Goal: Task Accomplishment & Management: Manage account settings

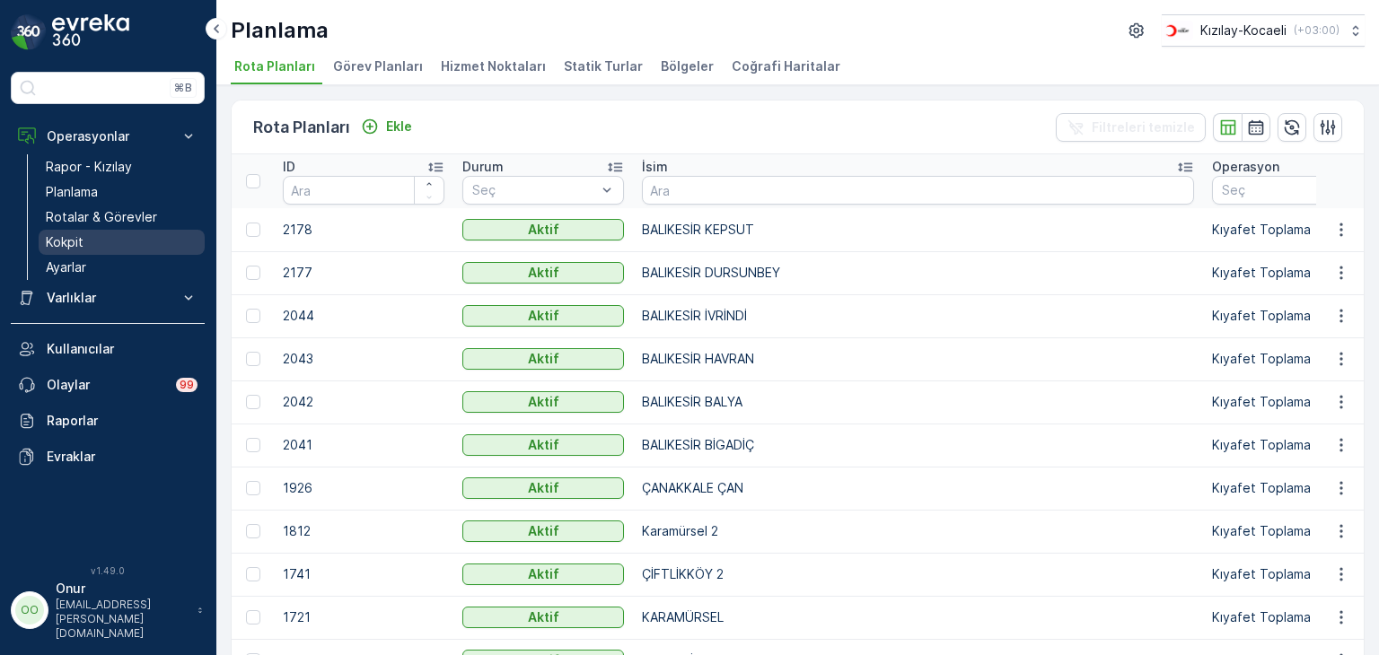
click at [83, 251] on link "Kokpit" at bounding box center [122, 242] width 166 height 25
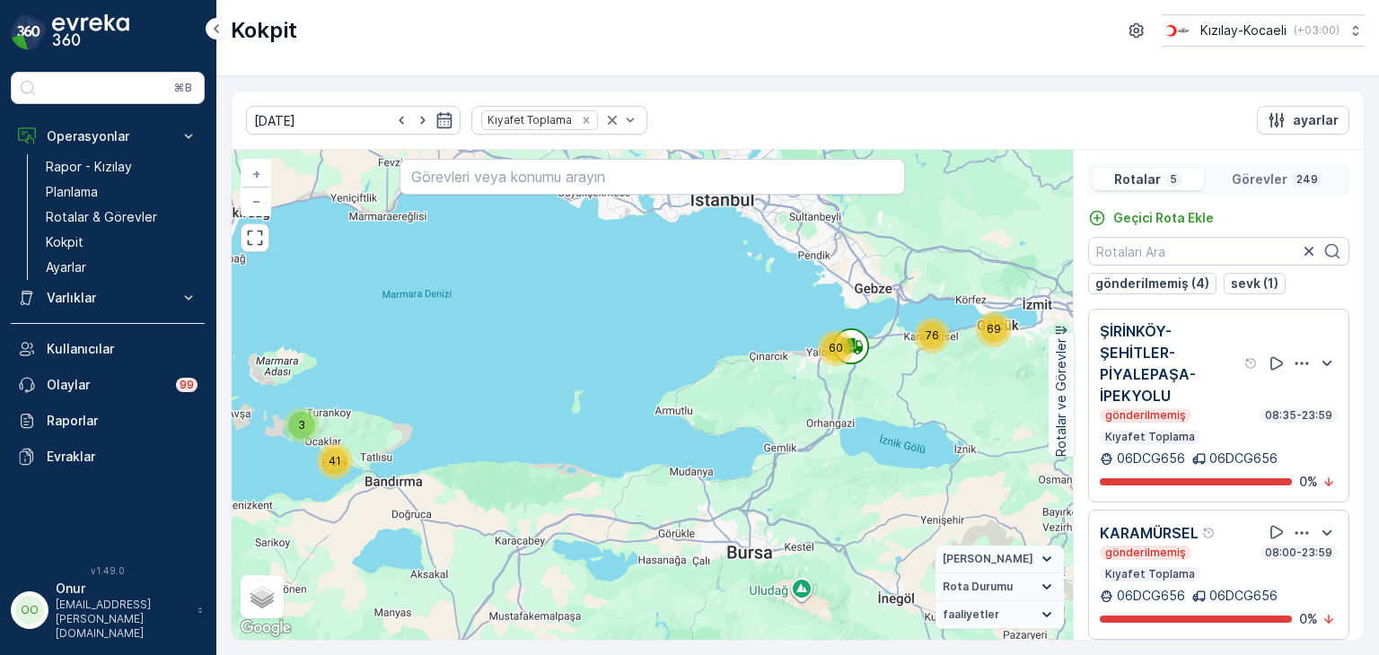
click at [1297, 367] on icon "button" at bounding box center [1302, 364] width 18 height 18
click at [1227, 435] on div "Sil" at bounding box center [1279, 447] width 157 height 25
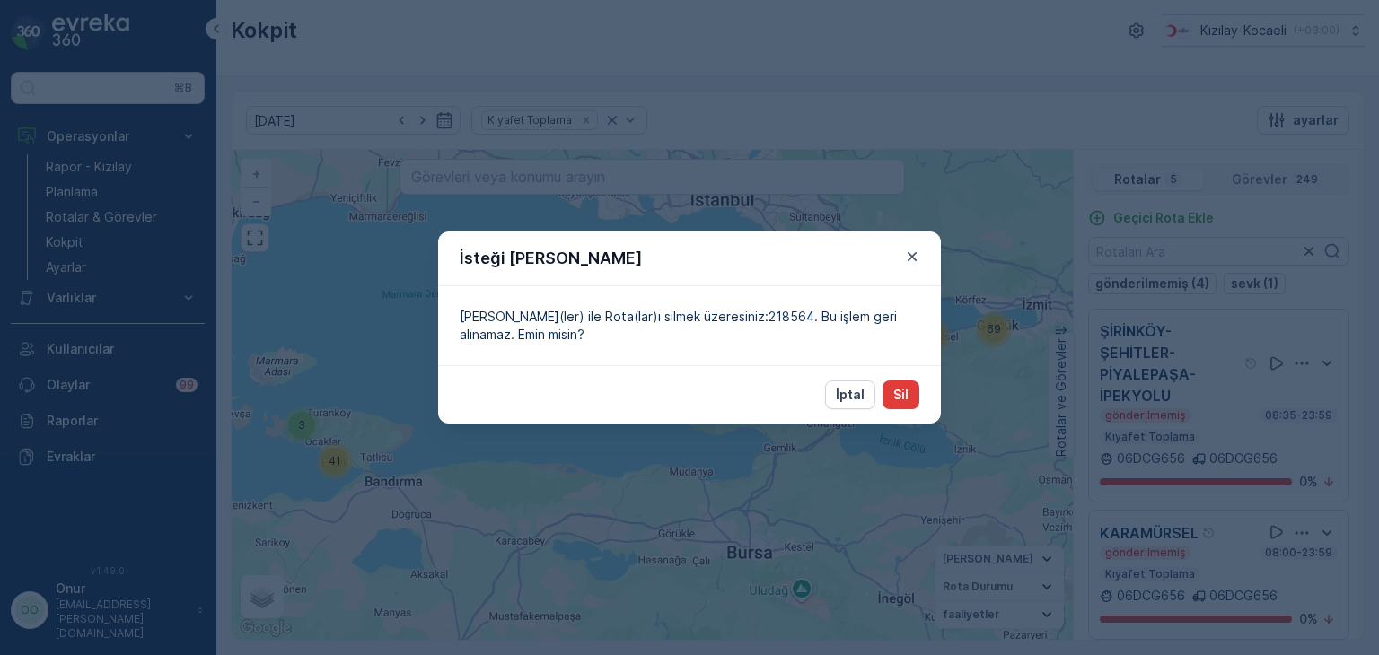
click at [914, 407] on button "Sil" at bounding box center [901, 395] width 37 height 29
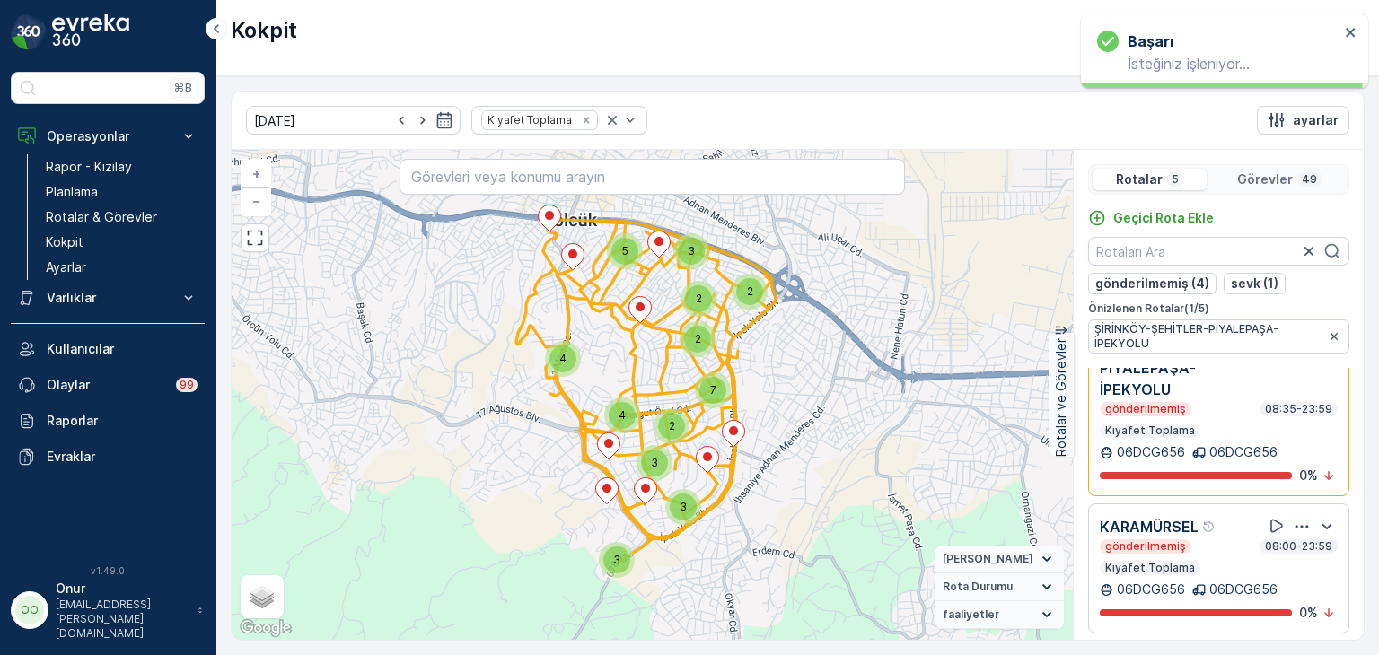
scroll to position [180, 0]
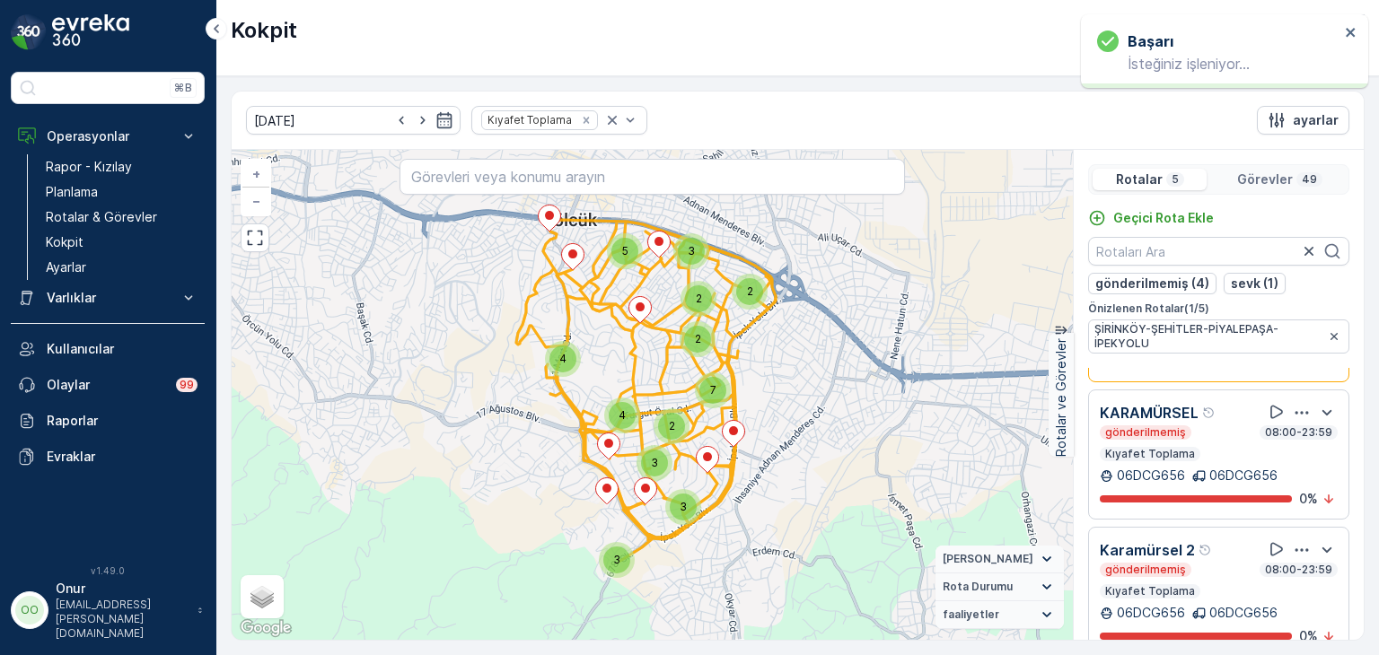
click at [1296, 411] on icon "button" at bounding box center [1302, 412] width 13 height 3
click at [1242, 483] on div "Sil" at bounding box center [1279, 495] width 157 height 25
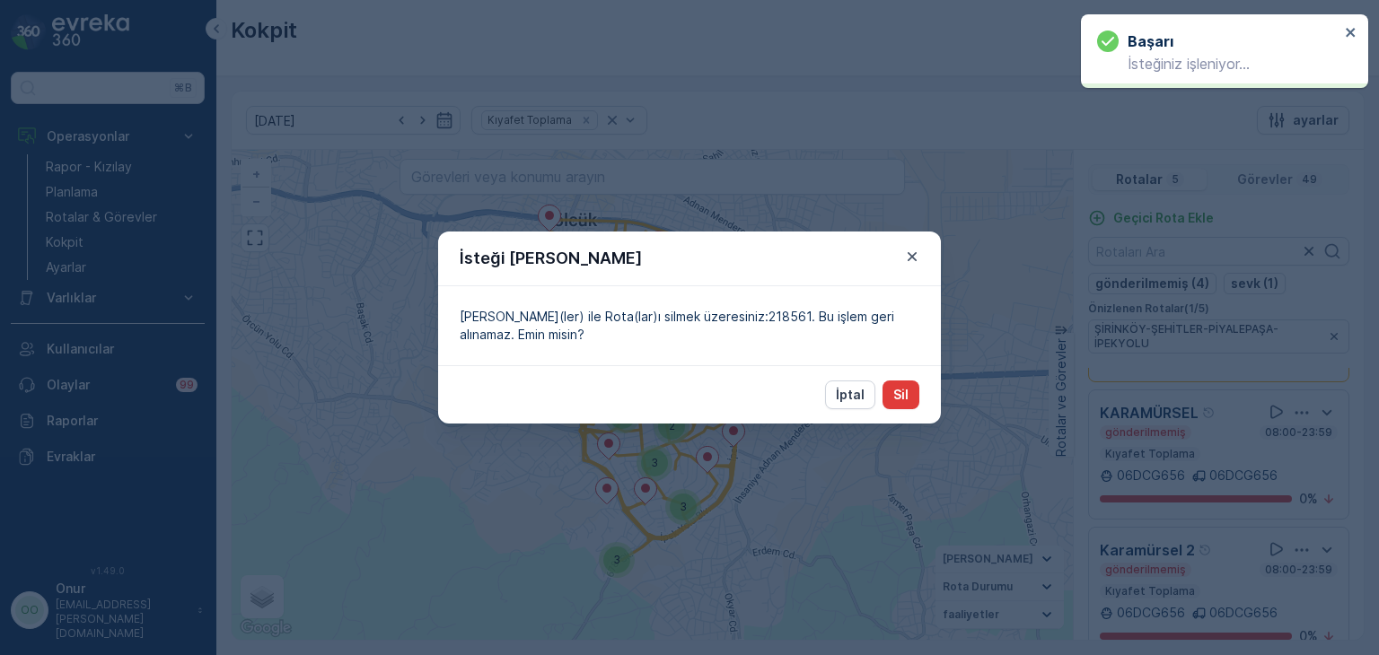
click at [897, 397] on p "Sil" at bounding box center [900, 395] width 15 height 18
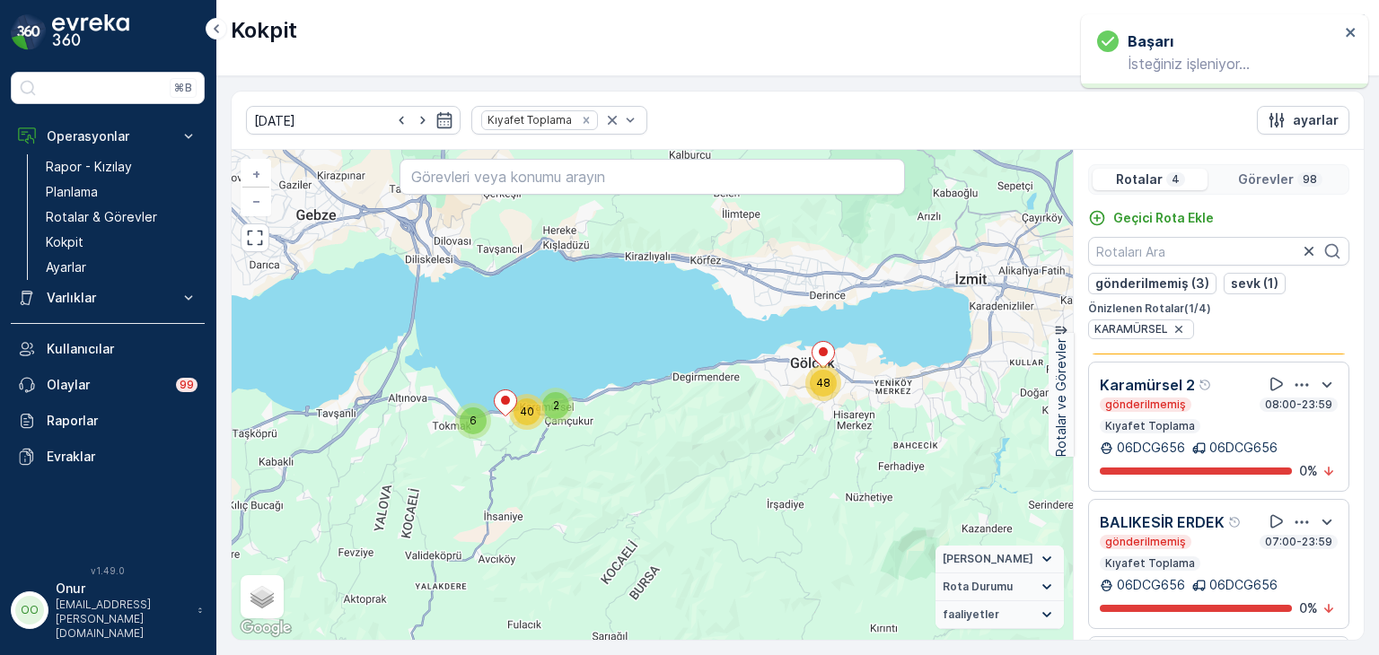
scroll to position [90, 0]
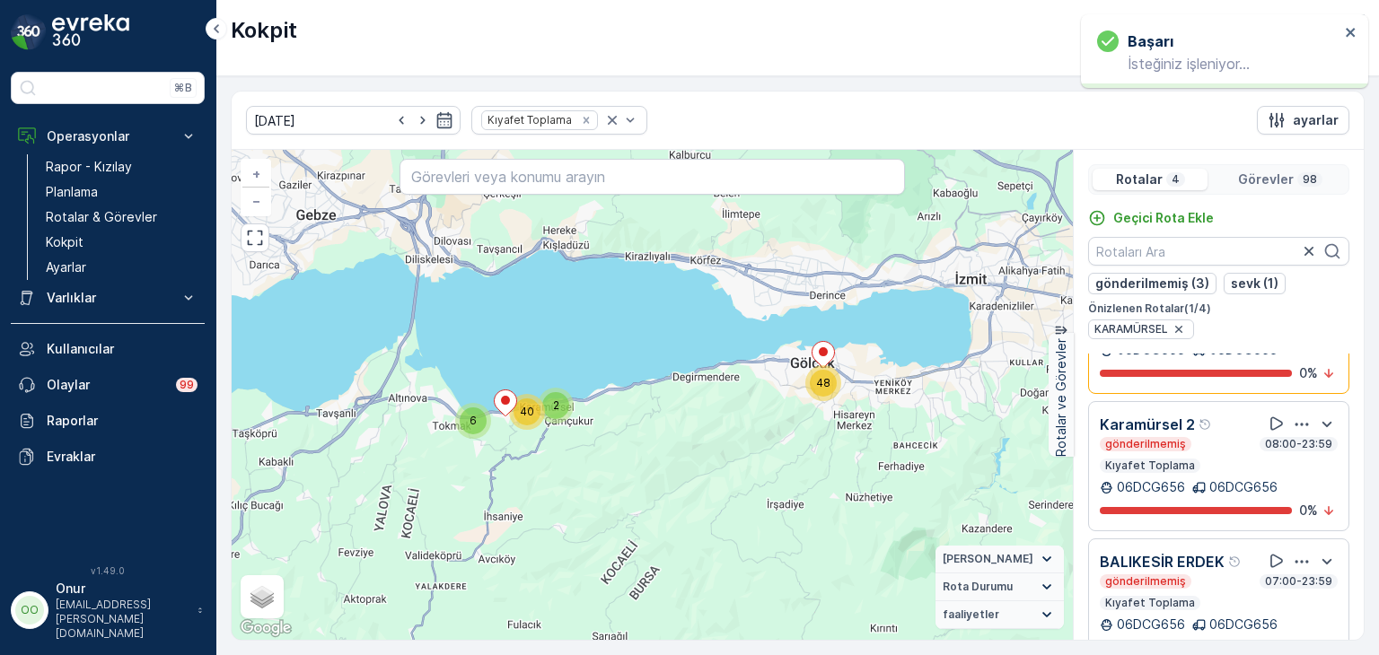
click at [1293, 418] on icon "button" at bounding box center [1302, 425] width 18 height 18
click at [1231, 499] on div "Sil" at bounding box center [1279, 507] width 157 height 25
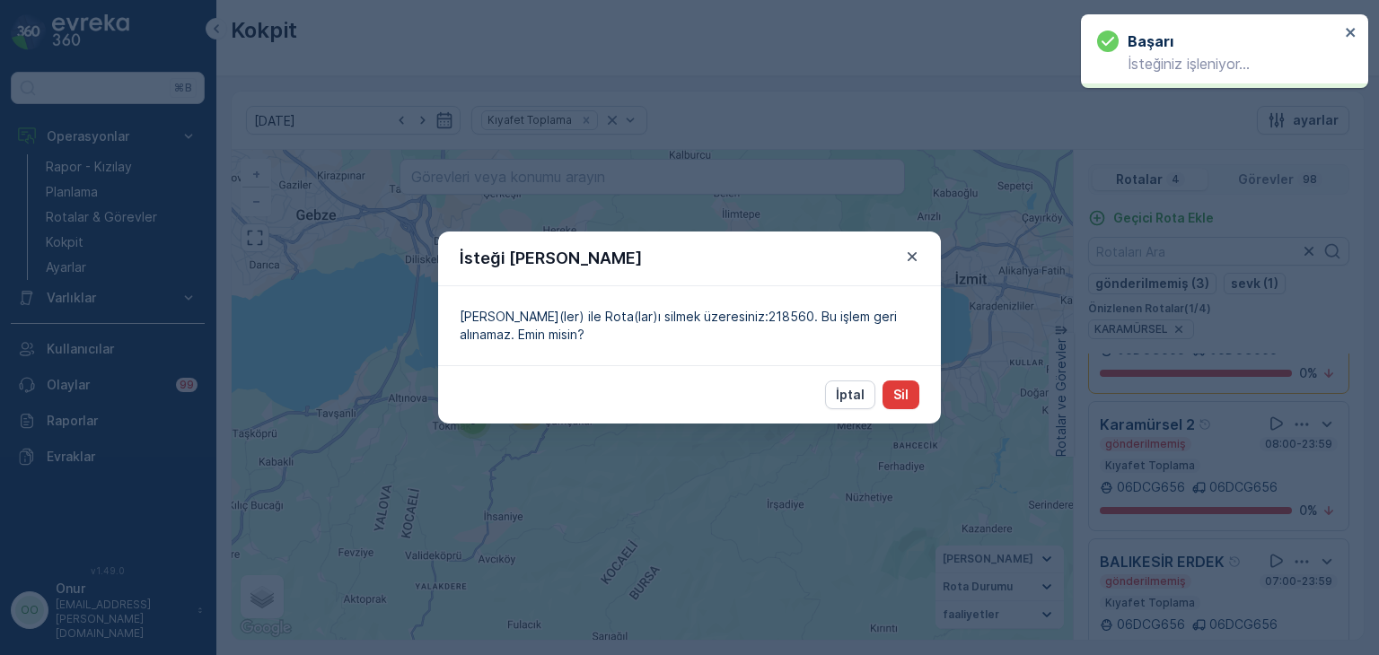
click at [909, 390] on button "Sil" at bounding box center [901, 395] width 37 height 29
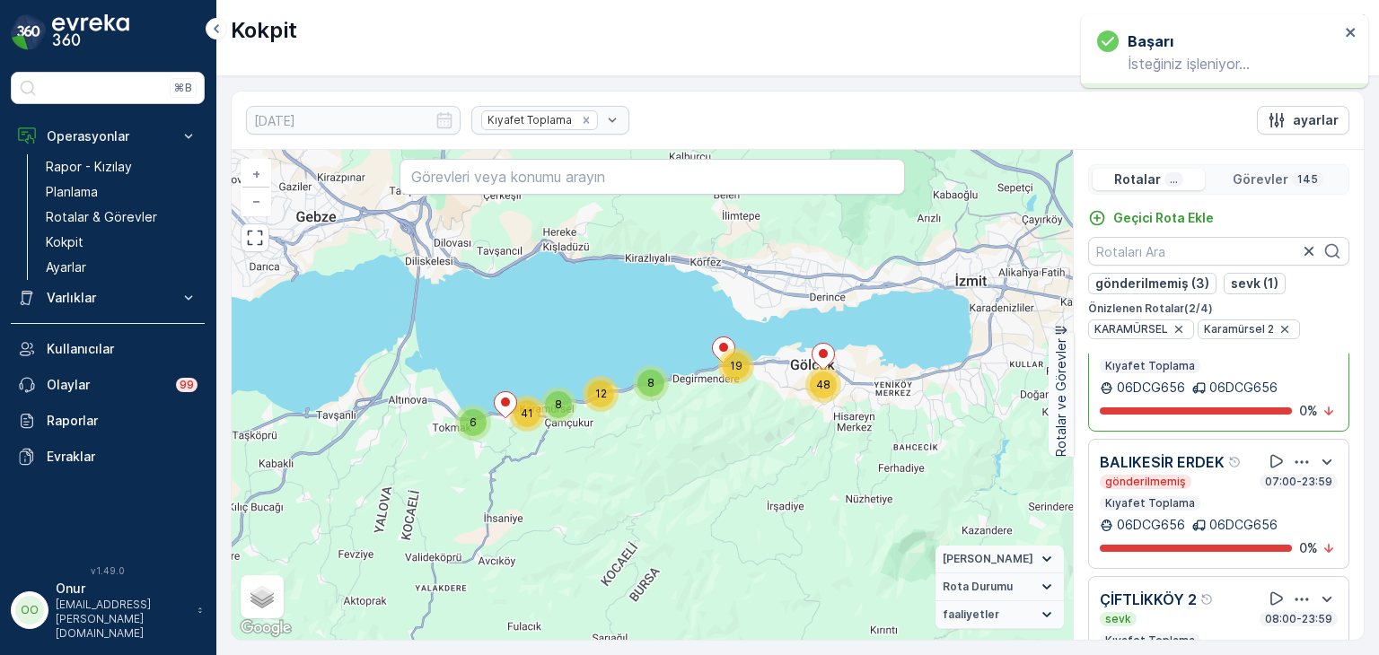
scroll to position [87, 0]
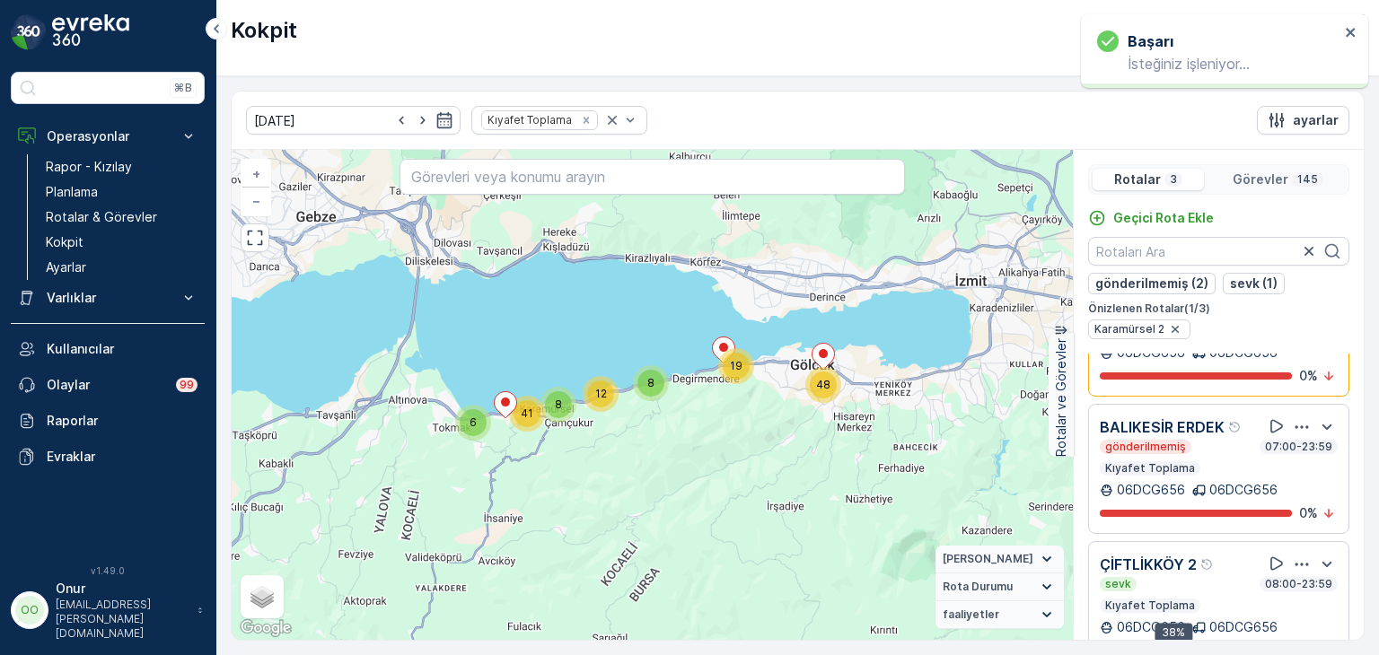
click at [1306, 429] on div at bounding box center [1302, 427] width 72 height 22
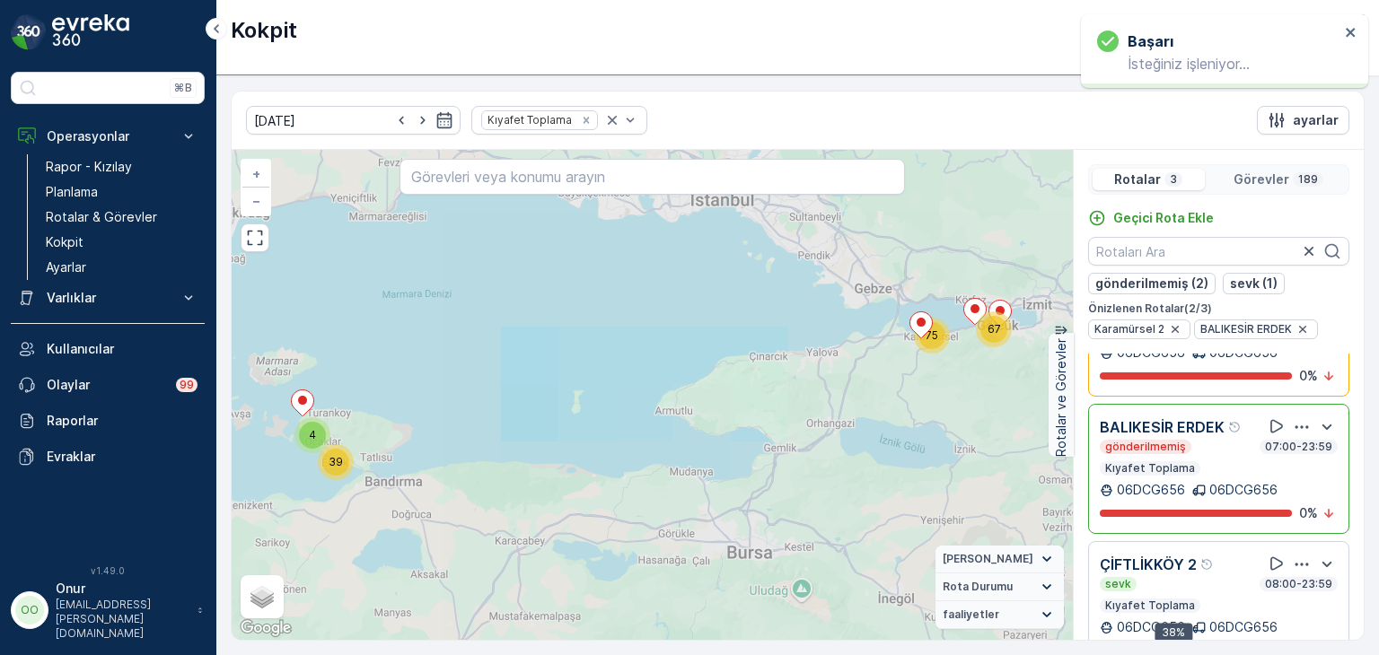
click at [1293, 425] on icon "button" at bounding box center [1302, 427] width 18 height 18
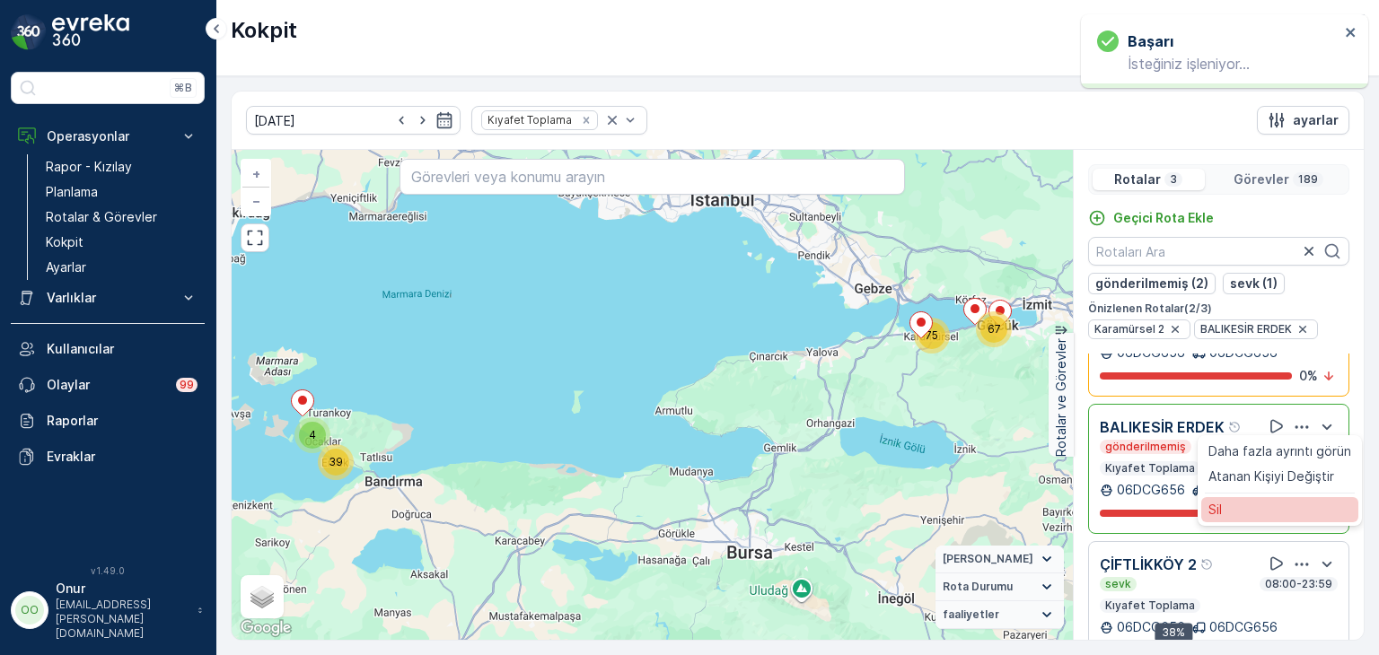
click at [1239, 506] on div "Sil" at bounding box center [1279, 509] width 157 height 25
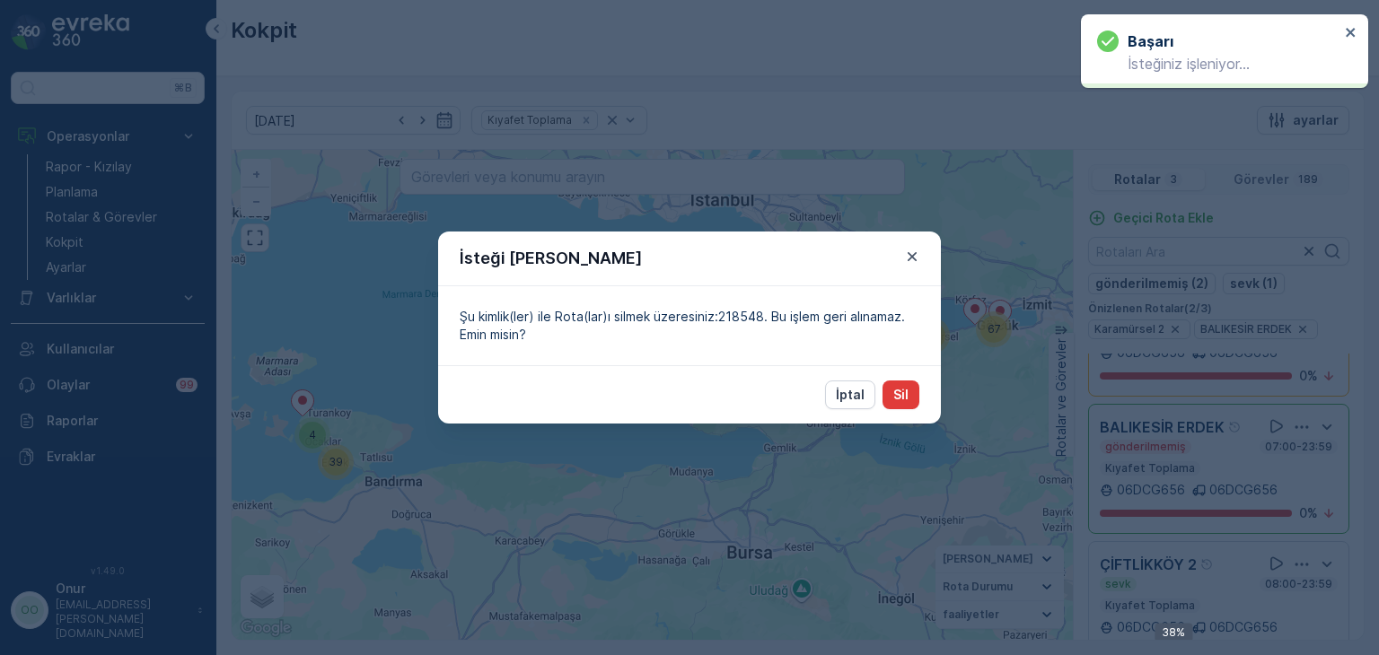
click at [916, 403] on button "Sil" at bounding box center [901, 395] width 37 height 29
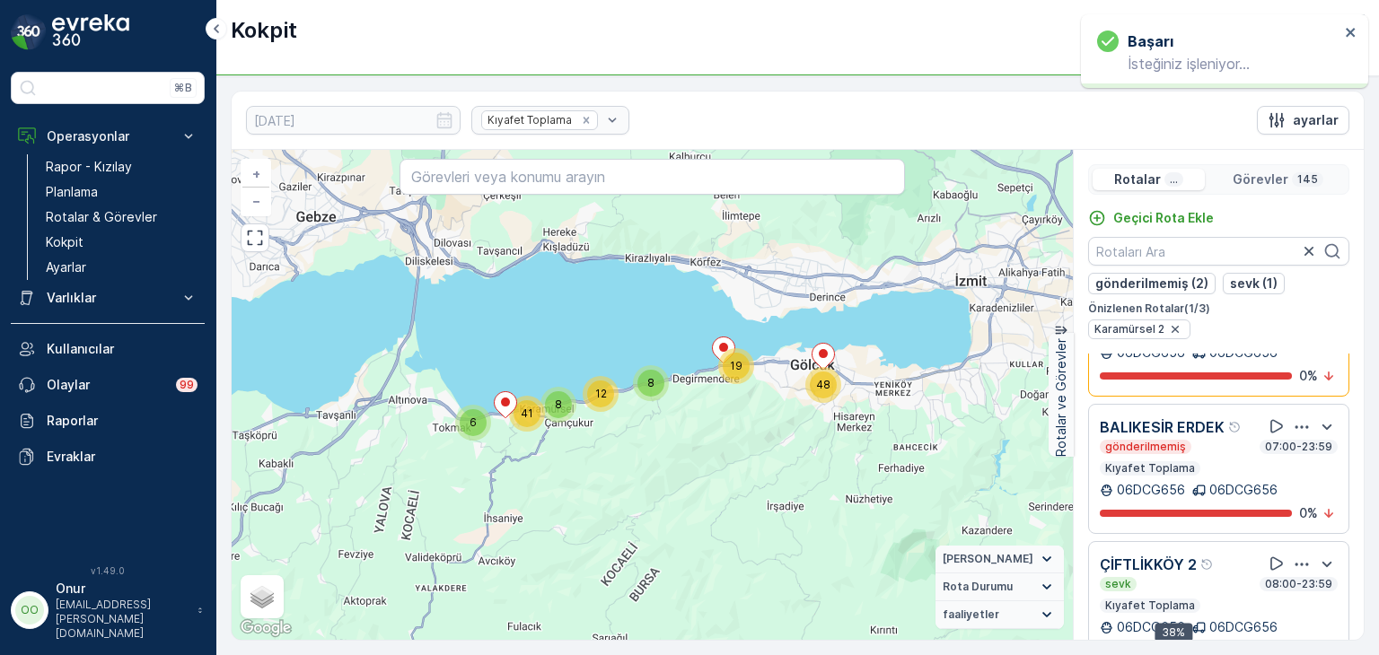
scroll to position [0, 0]
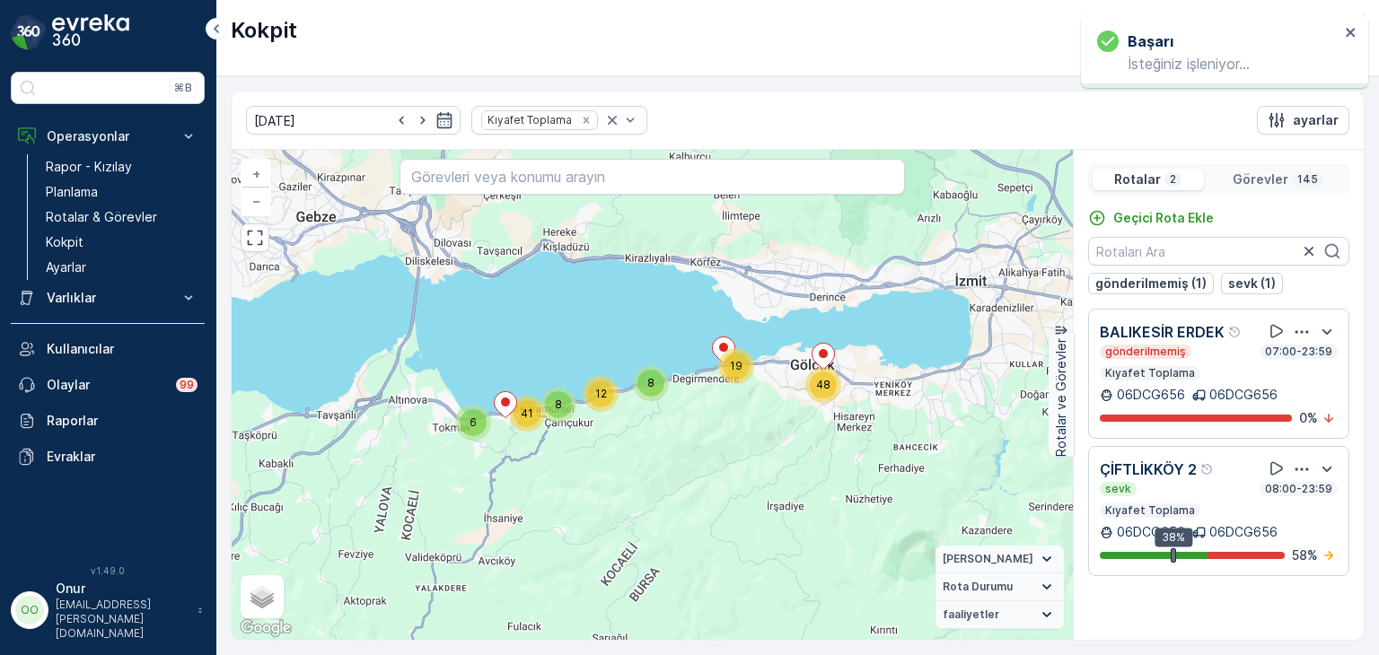
click at [1302, 330] on icon "button" at bounding box center [1302, 331] width 13 height 3
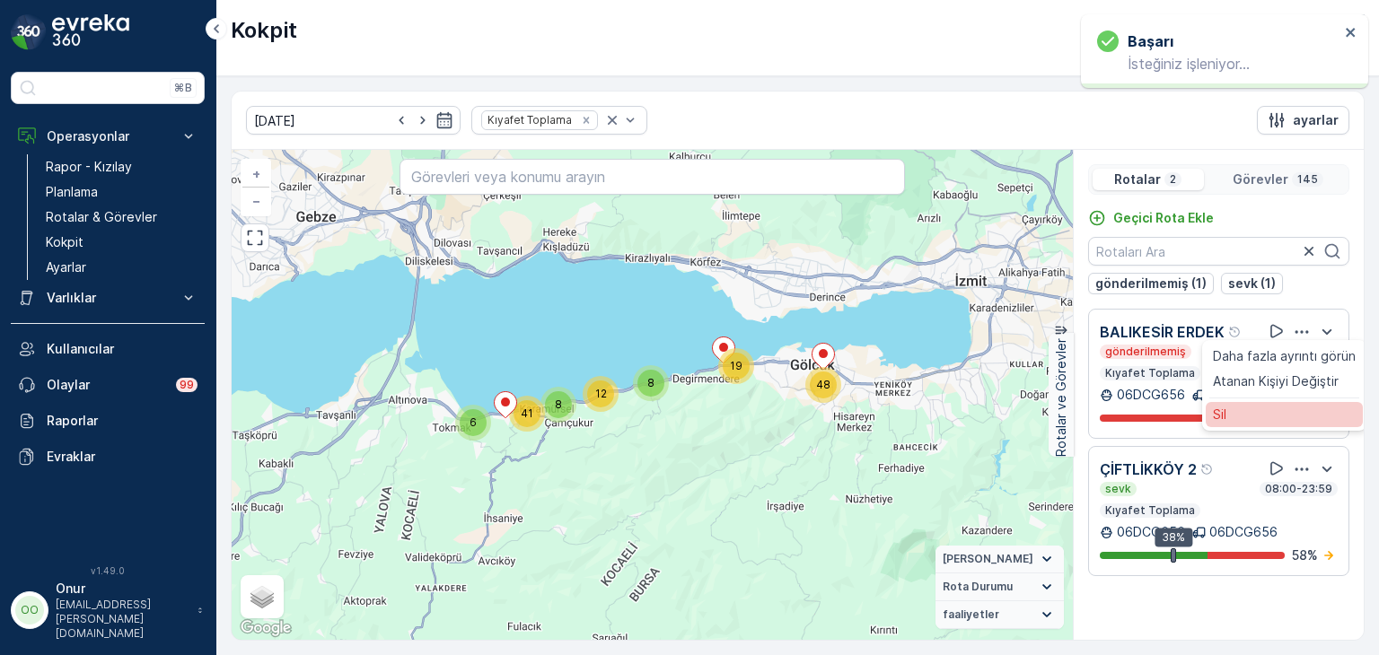
click at [1232, 414] on div "Sil" at bounding box center [1284, 414] width 157 height 25
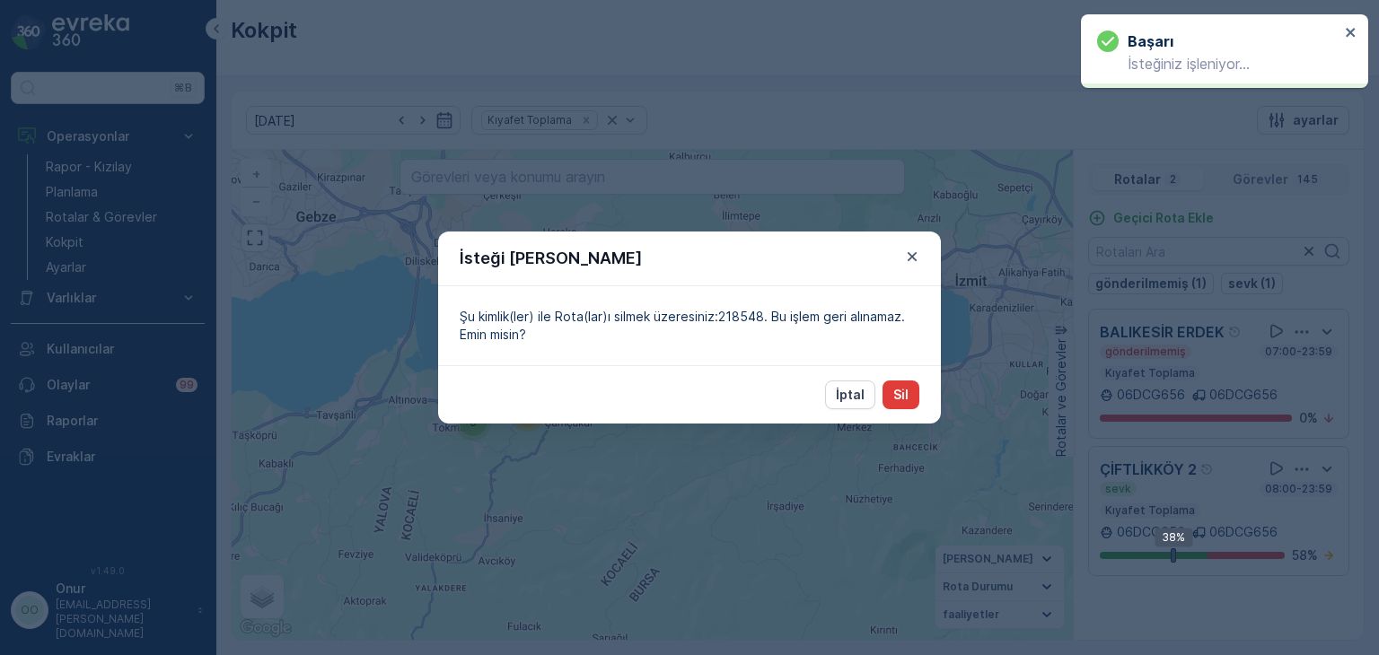
click at [910, 402] on button "Sil" at bounding box center [901, 395] width 37 height 29
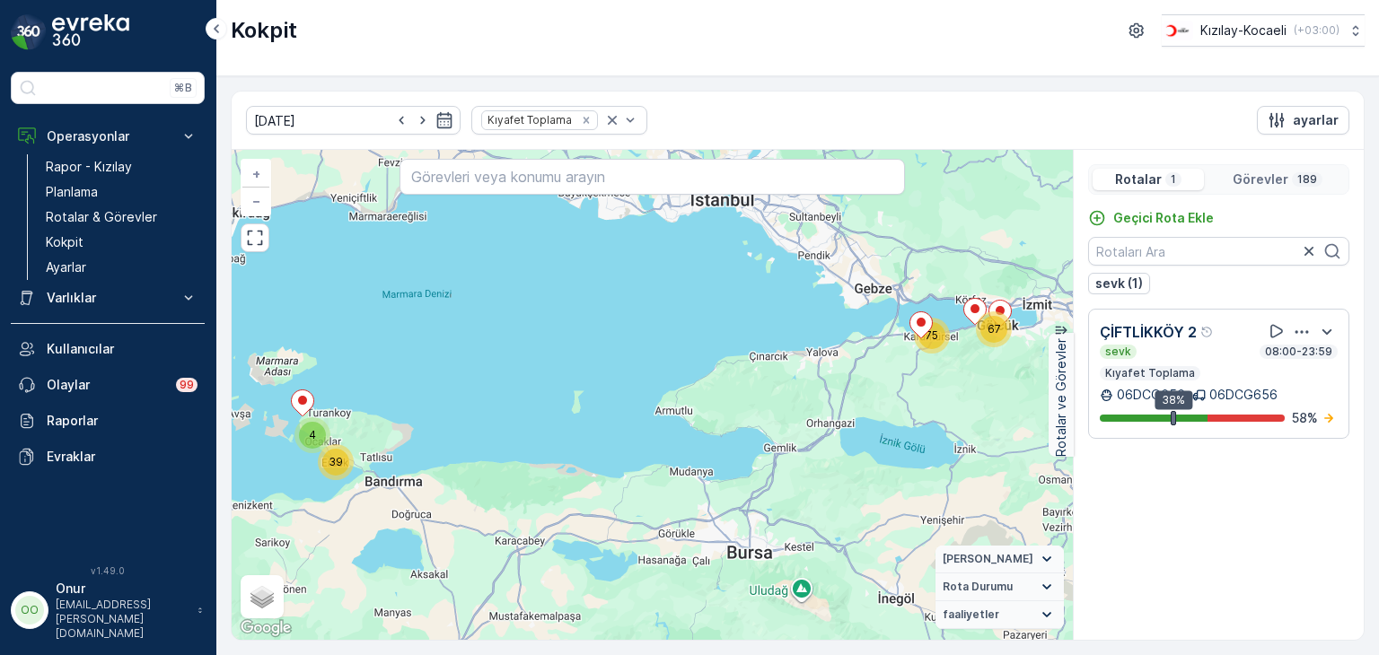
click at [1268, 178] on p "Görevler" at bounding box center [1261, 180] width 56 height 18
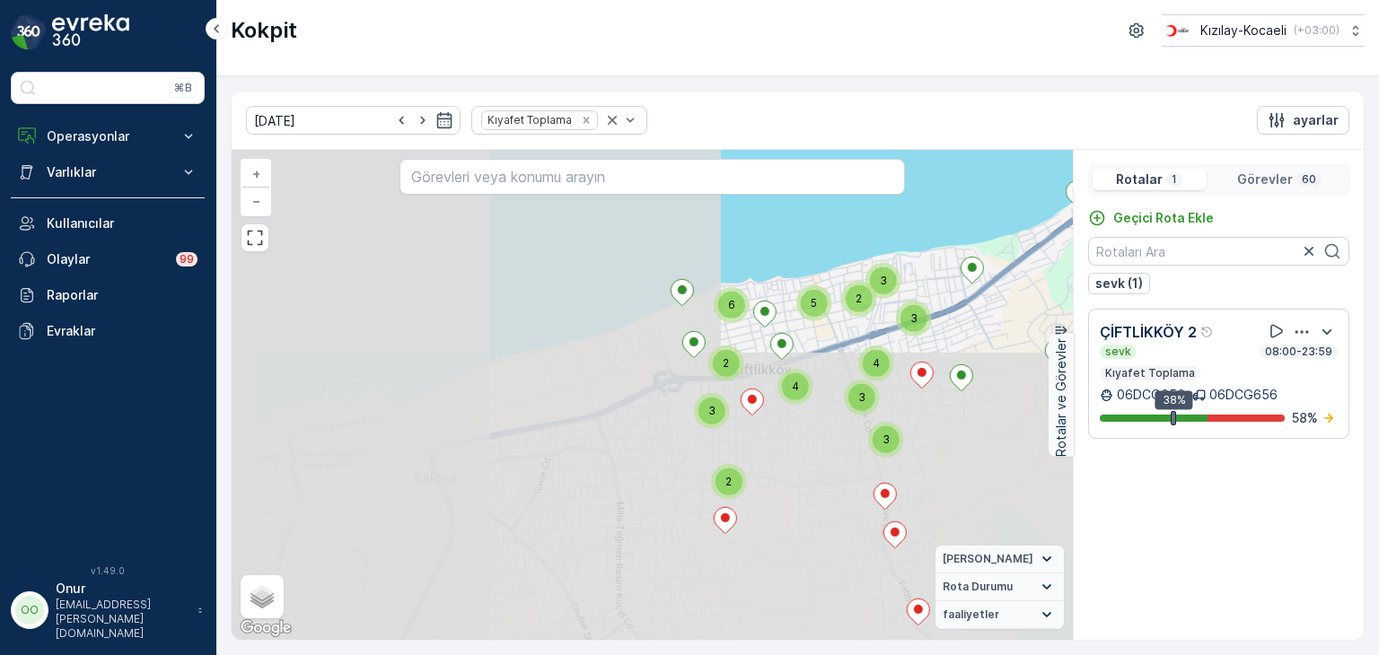
drag, startPoint x: 679, startPoint y: 550, endPoint x: 1171, endPoint y: 204, distance: 601.3
click at [1174, 202] on div "2 2 2 3 6 3 3 3 4 2 5 3 4 + − Uydu Yol haritası Arazi Karışık Leaflet Klavye kı…" at bounding box center [798, 395] width 1132 height 490
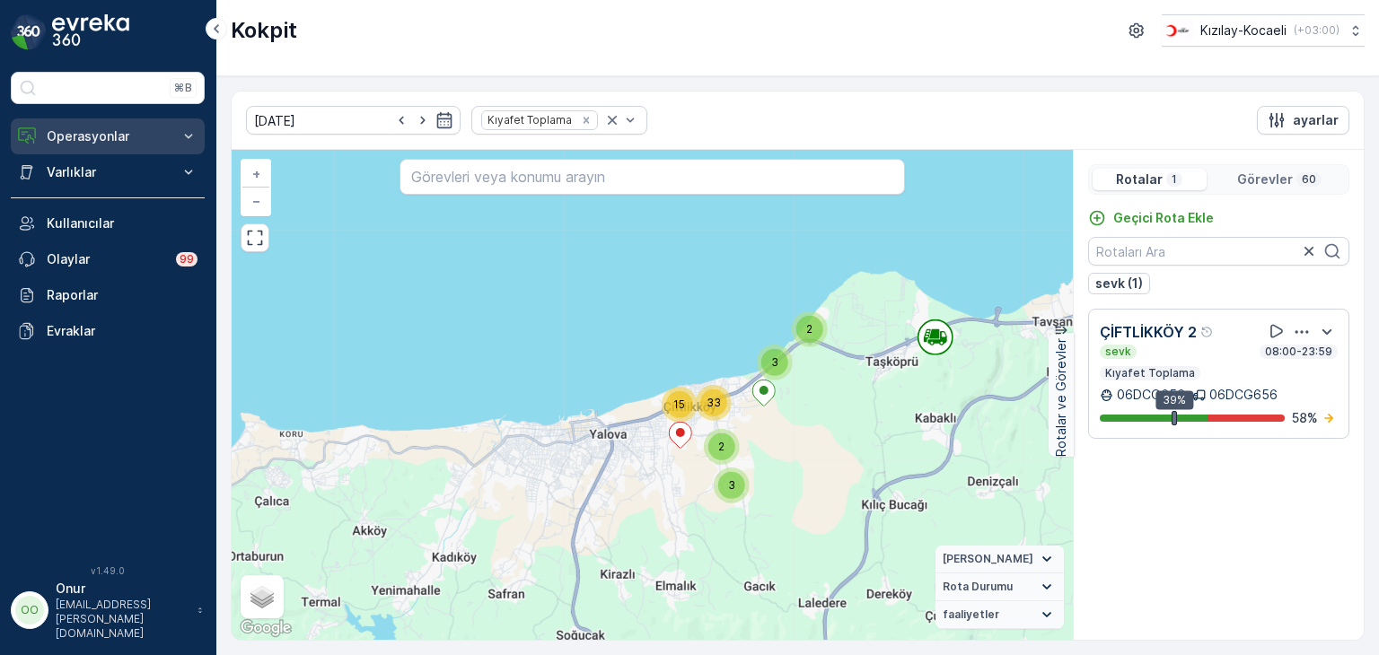
click at [114, 138] on p "Operasyonlar" at bounding box center [108, 137] width 122 height 18
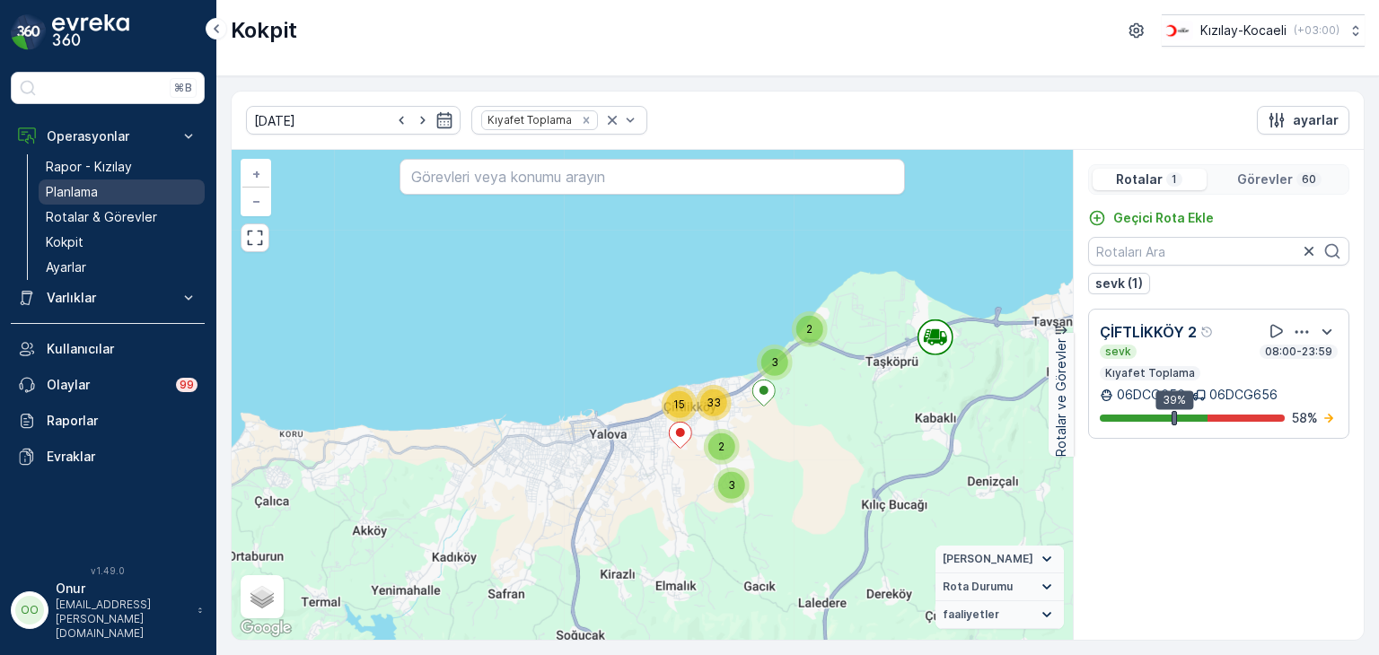
click at [104, 200] on link "Planlama" at bounding box center [122, 192] width 166 height 25
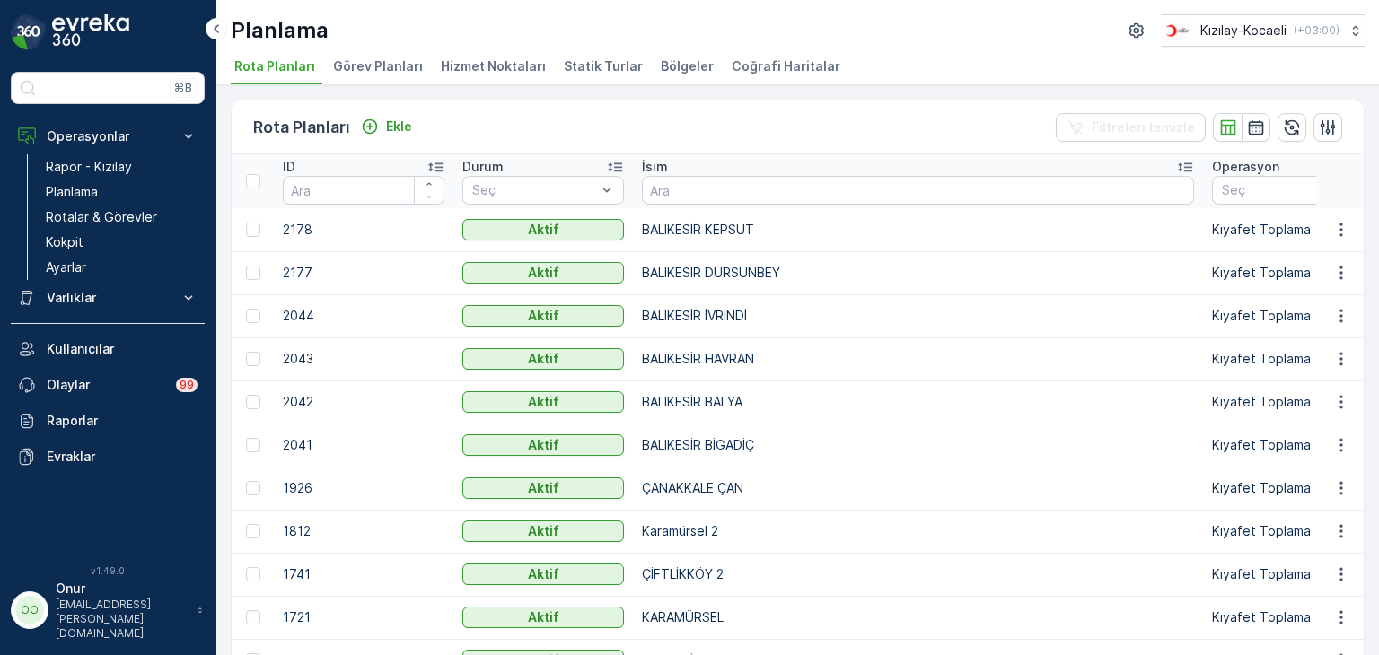
click at [661, 65] on span "Bölgeler" at bounding box center [687, 66] width 53 height 18
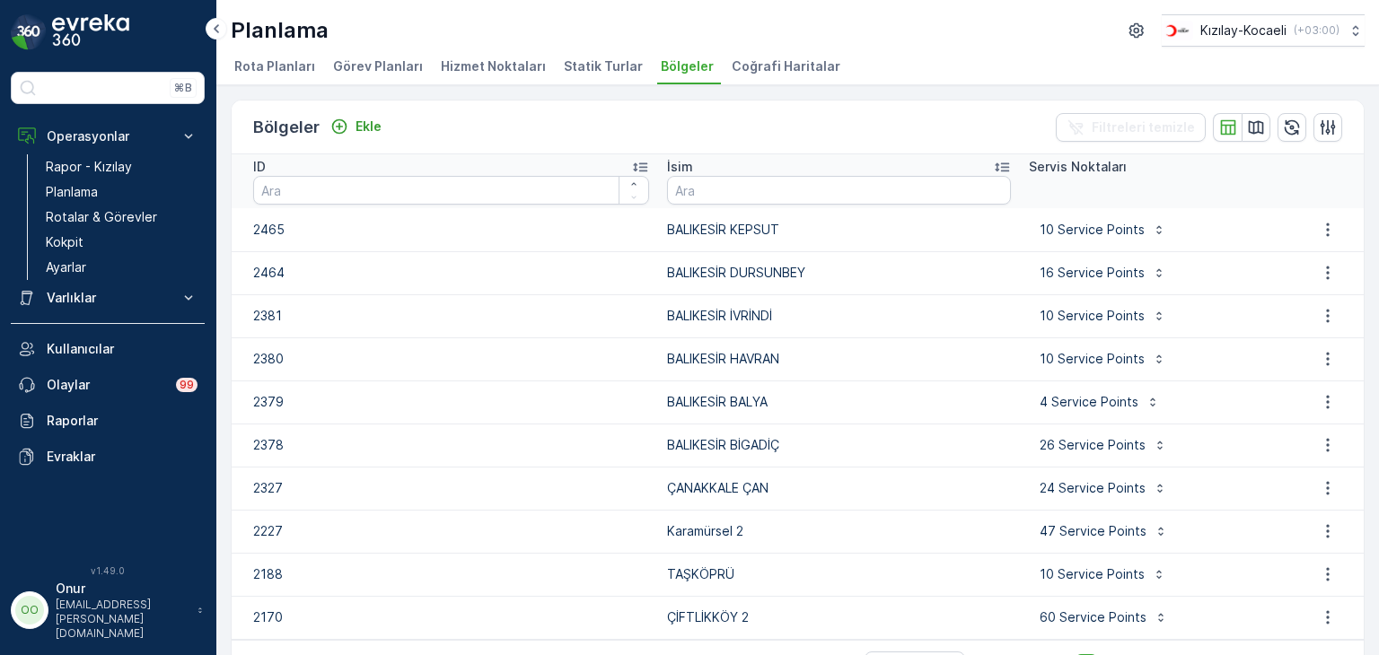
click at [562, 76] on li "Statik Turlar" at bounding box center [605, 69] width 90 height 31
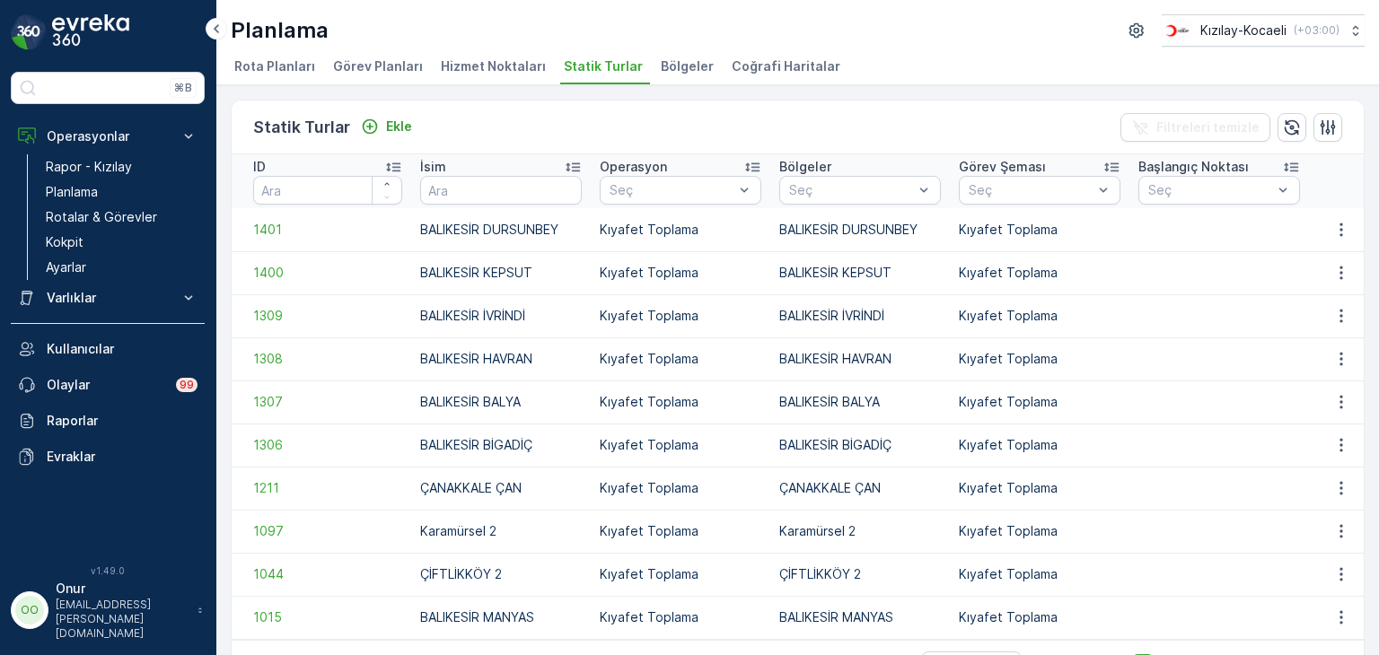
click at [494, 74] on span "Hizmet Noktaları" at bounding box center [493, 66] width 105 height 18
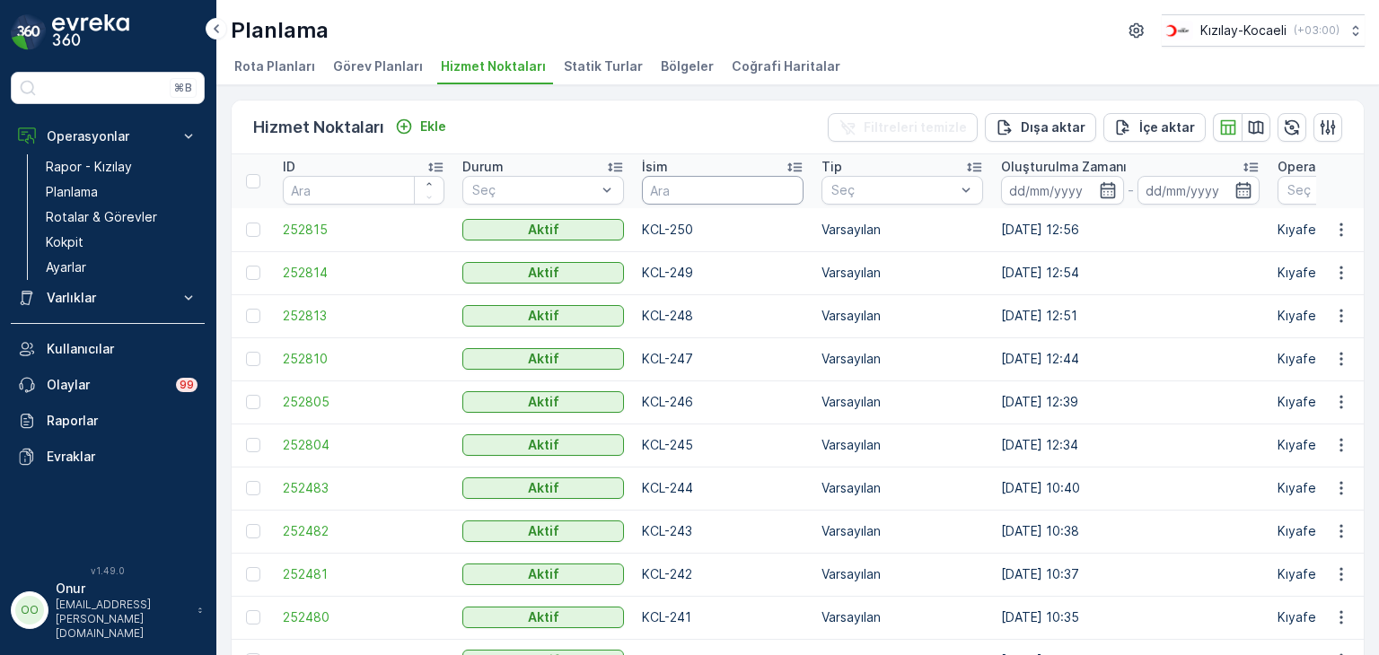
click at [705, 195] on input "text" at bounding box center [723, 190] width 162 height 29
type input "063"
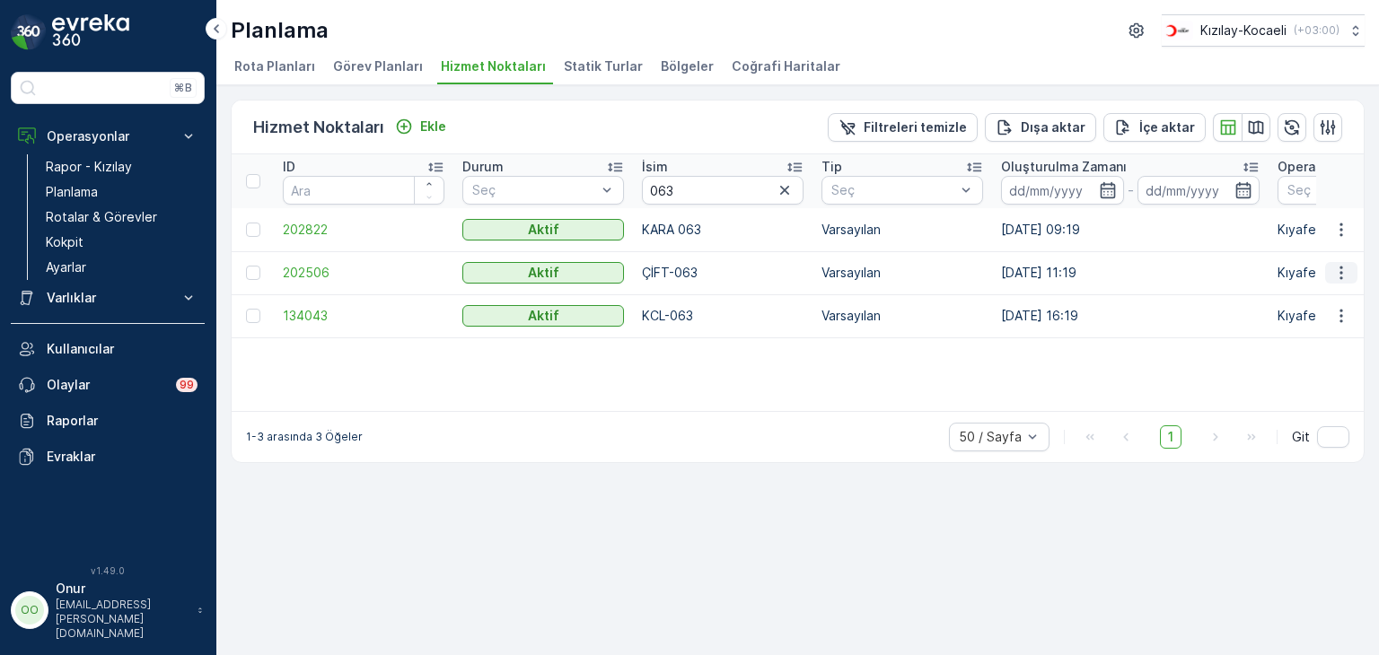
click at [1341, 277] on icon "button" at bounding box center [1341, 273] width 3 height 13
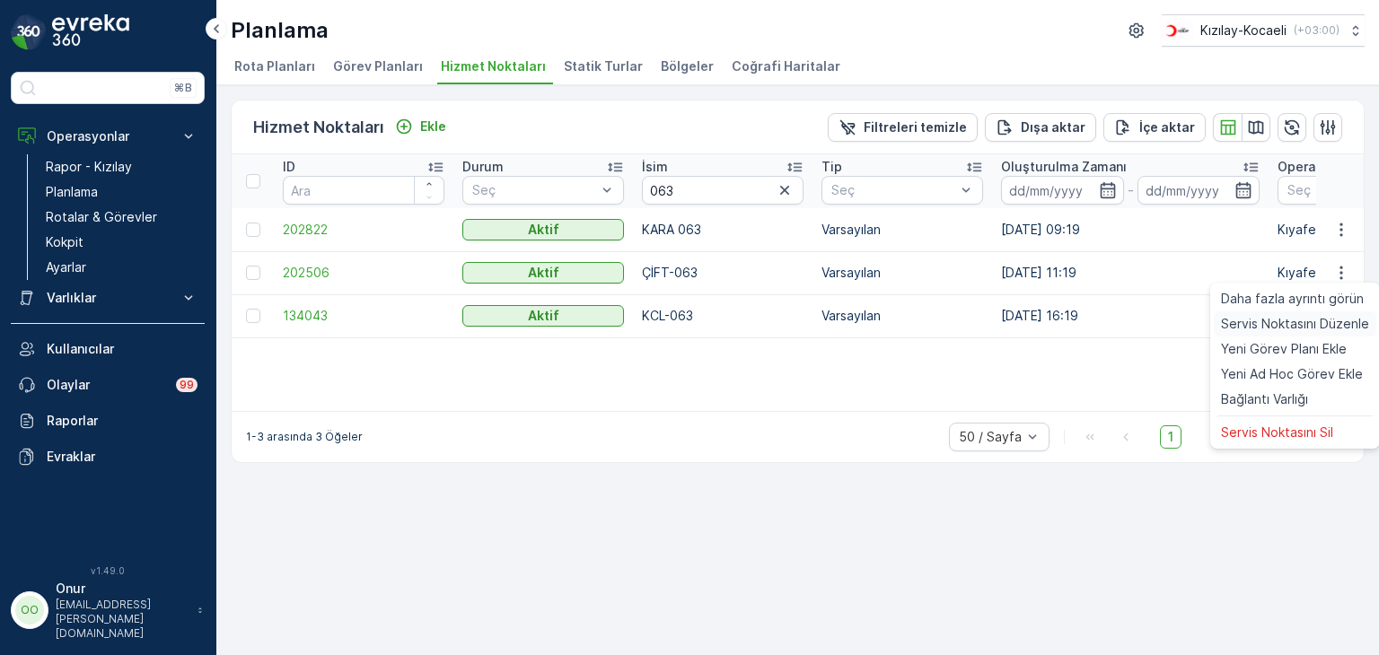
click at [1315, 312] on div "Servis Noktasını Düzenle" at bounding box center [1295, 324] width 163 height 25
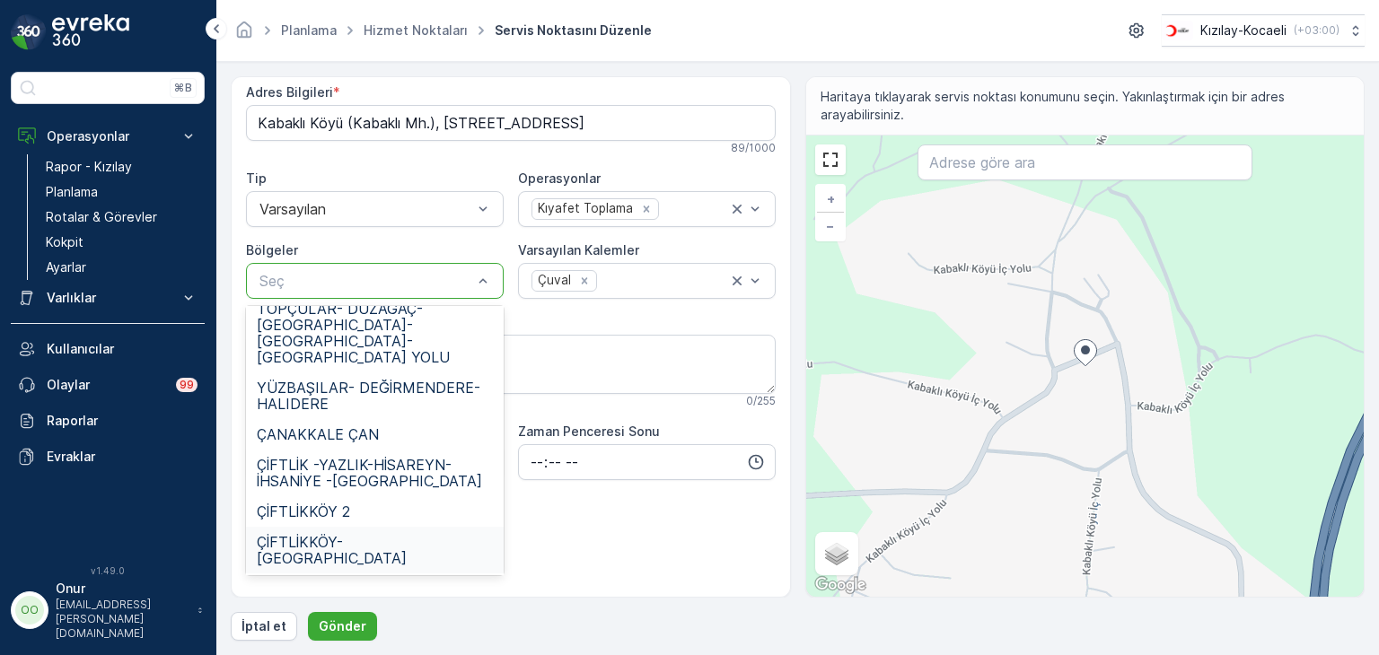
scroll to position [765, 0]
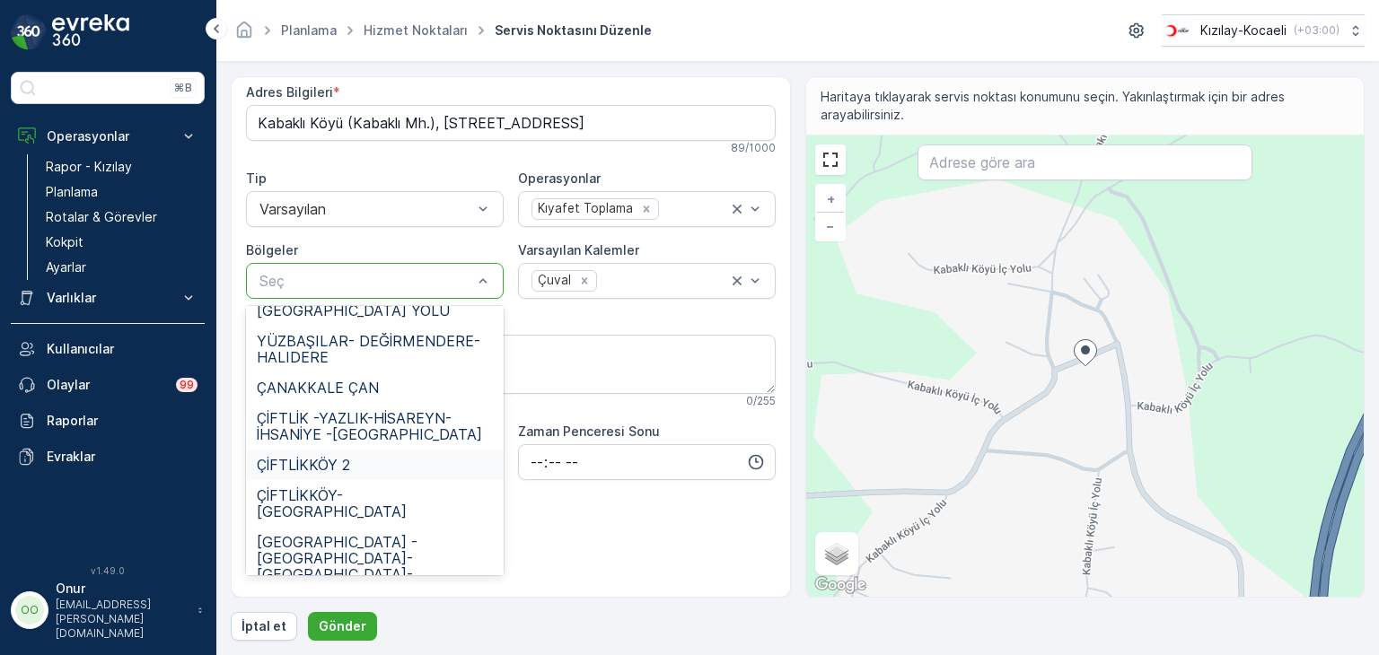
click at [323, 457] on span "ÇİFTLİKKÖY 2" at bounding box center [303, 465] width 93 height 16
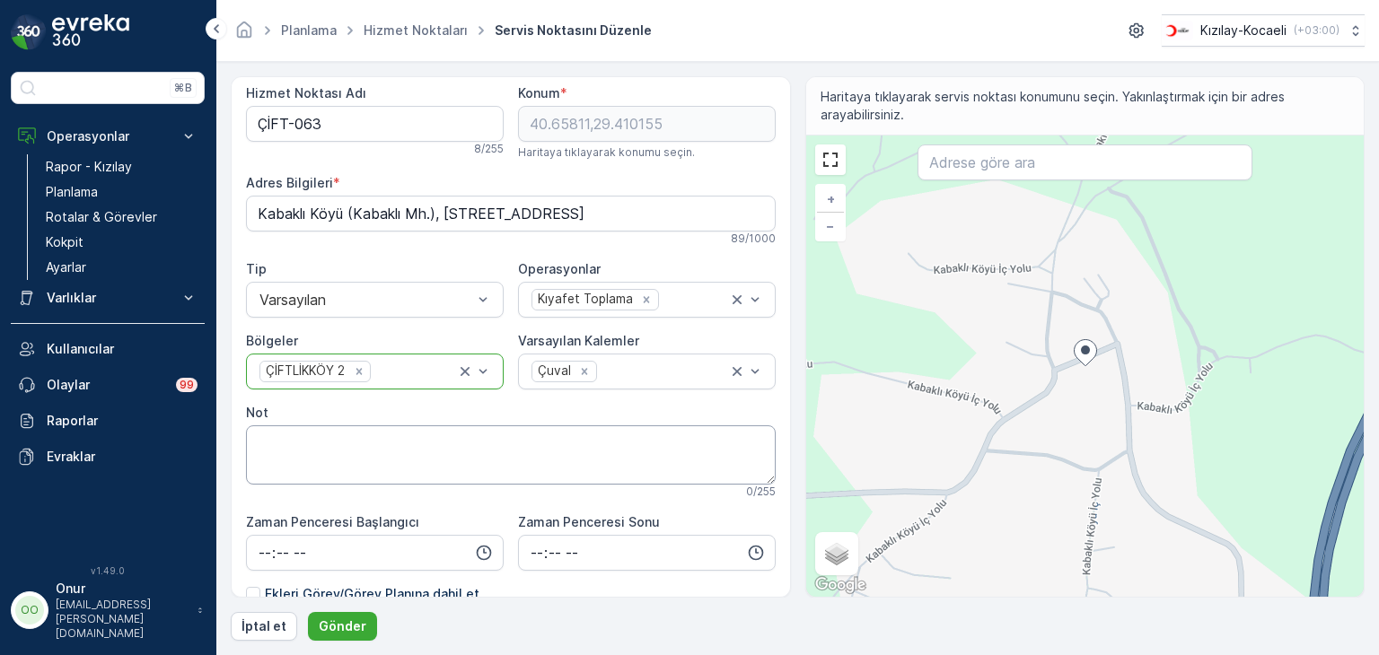
scroll to position [0, 0]
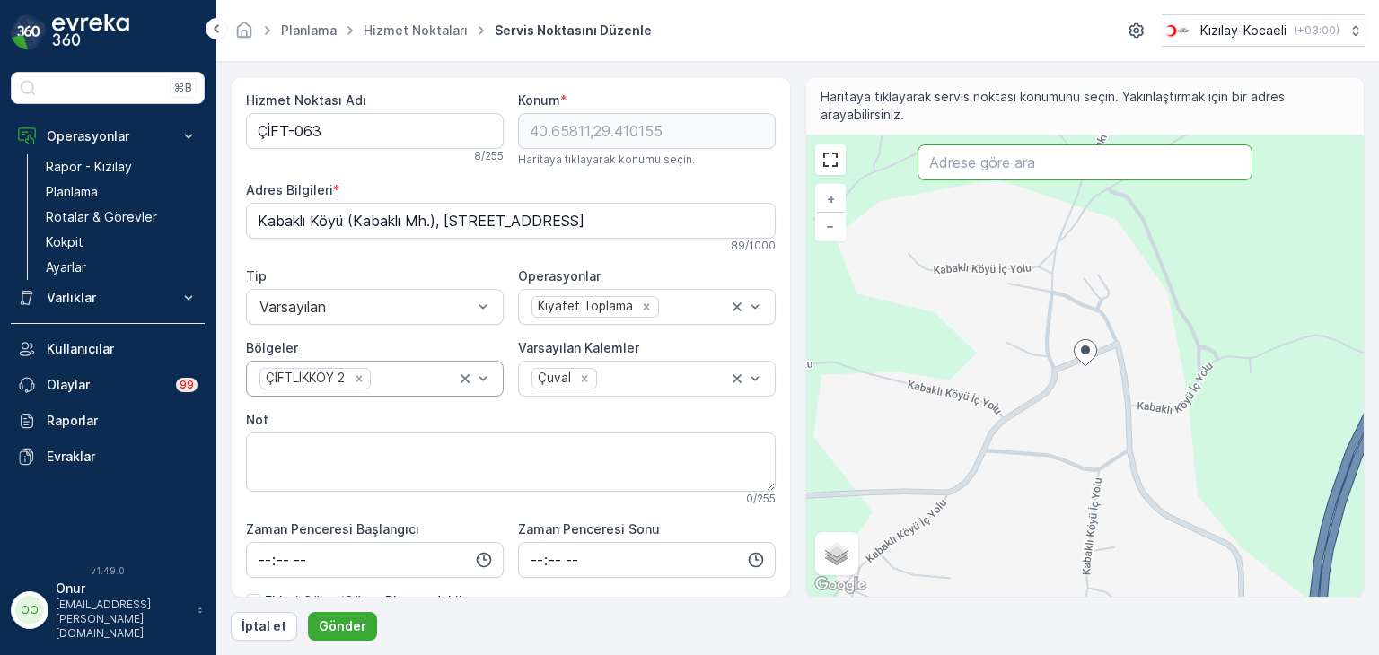
click at [949, 174] on input "text" at bounding box center [1085, 163] width 335 height 36
paste input "[STREET_ADDRESS],"
type input "[STREET_ADDRESS],"
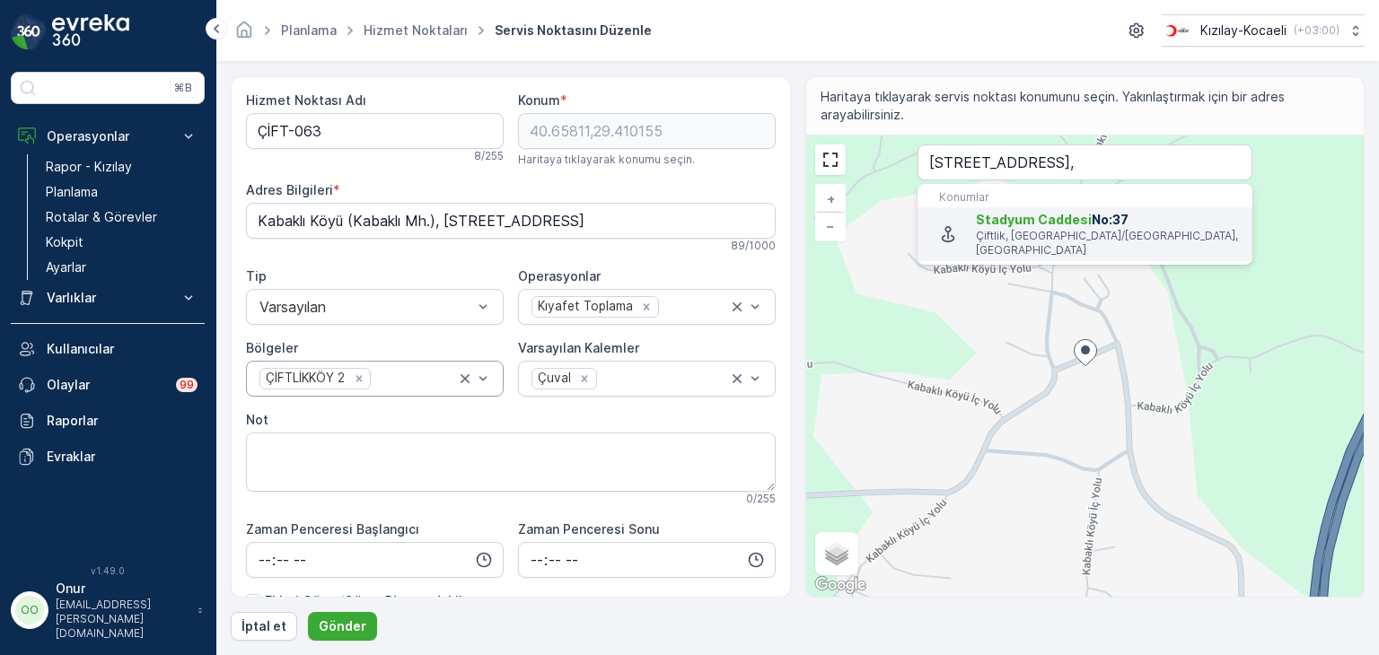
click at [985, 215] on span "Stadyum Caddesi" at bounding box center [1034, 219] width 116 height 15
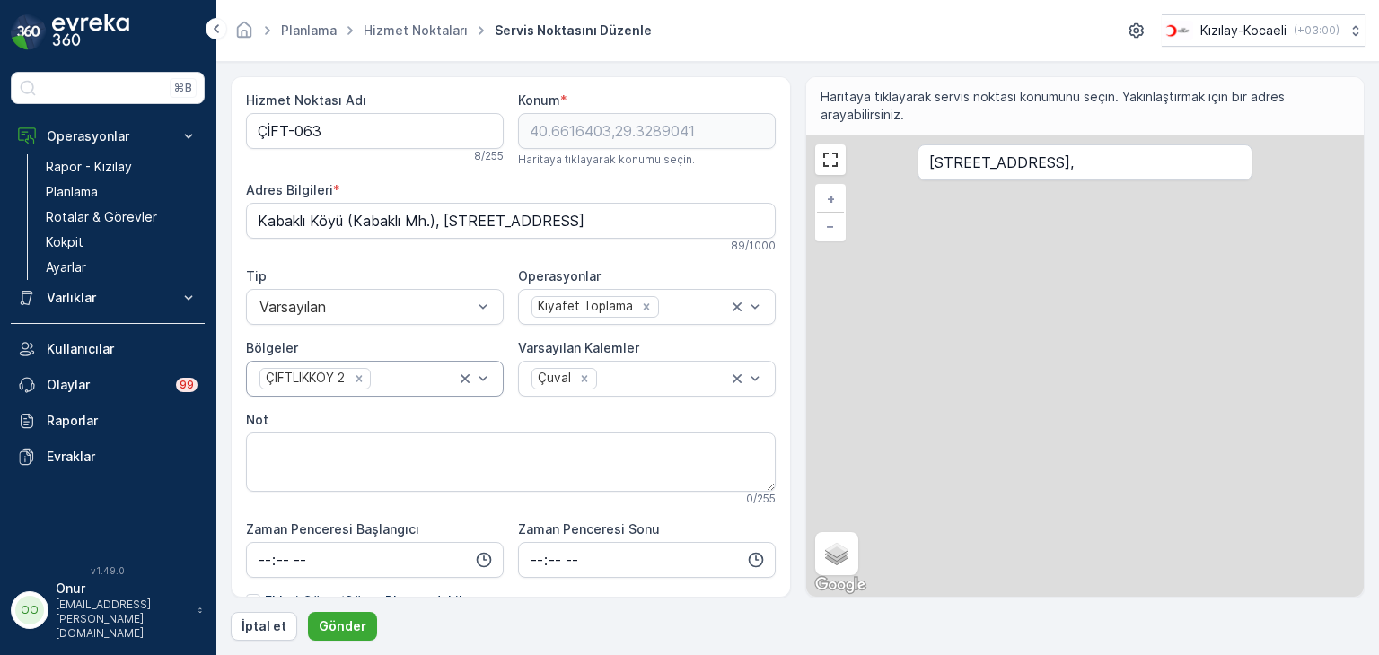
type input "40.6616403,29.3289041"
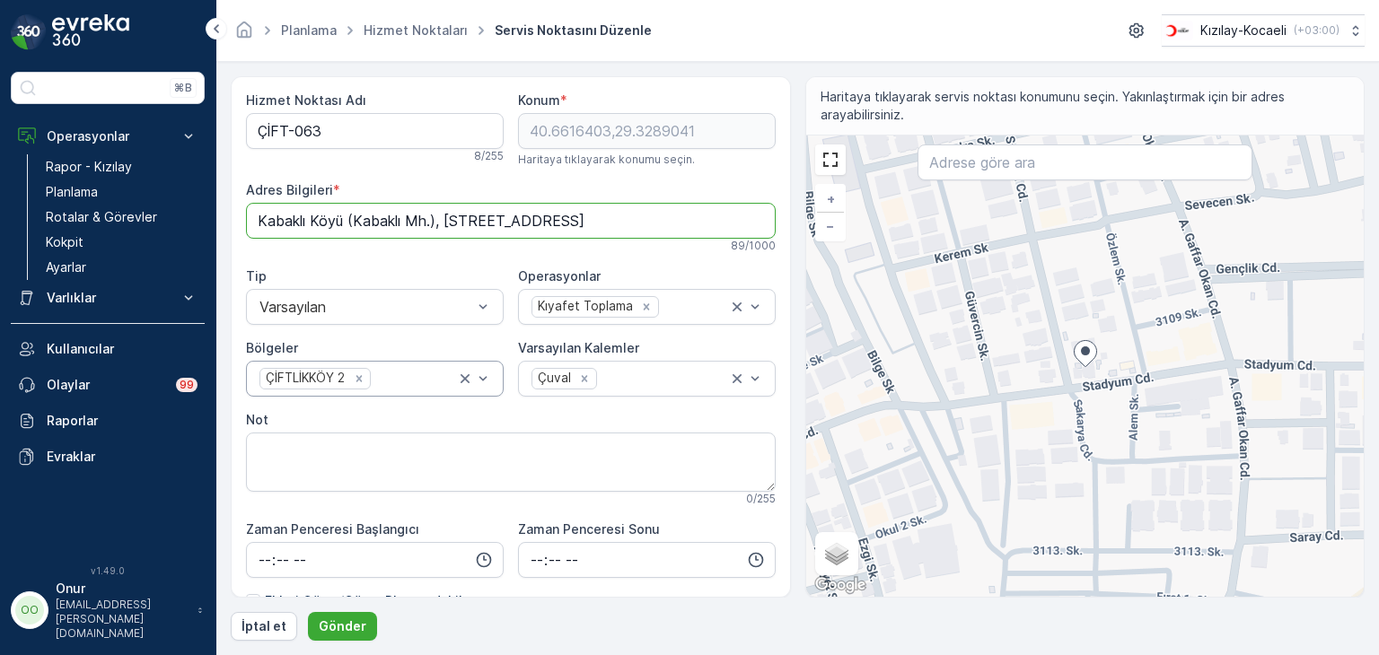
scroll to position [0, 117]
drag, startPoint x: 758, startPoint y: 215, endPoint x: 588, endPoint y: 213, distance: 169.7
click at [588, 213] on Bilgileri "Kabaklı Köyü (Kabaklı Mh.), [STREET_ADDRESS]" at bounding box center [511, 221] width 530 height 36
drag, startPoint x: 761, startPoint y: 219, endPoint x: 148, endPoint y: 218, distance: 613.3
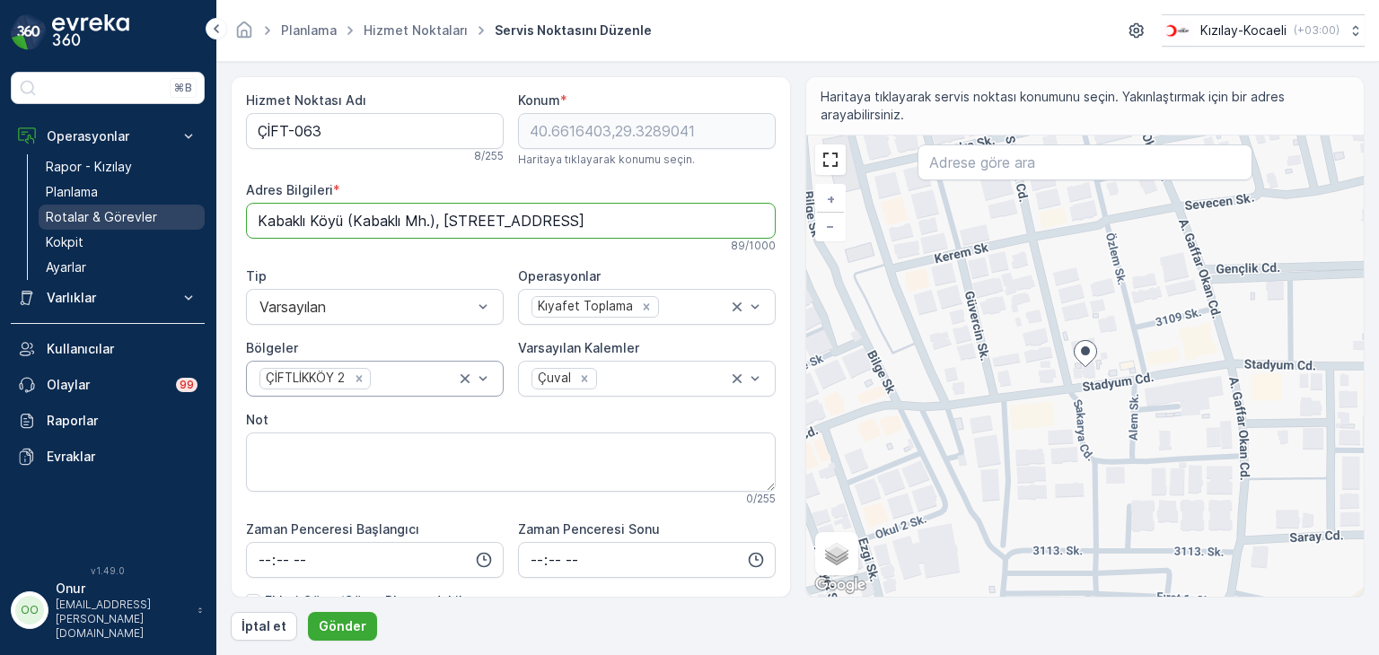
click at [148, 218] on div "⌘B Operasyonlar Rapor - Kızılay Planlama Rotalar & Görevler Kokpit Ayarlar Varl…" at bounding box center [689, 327] width 1379 height 655
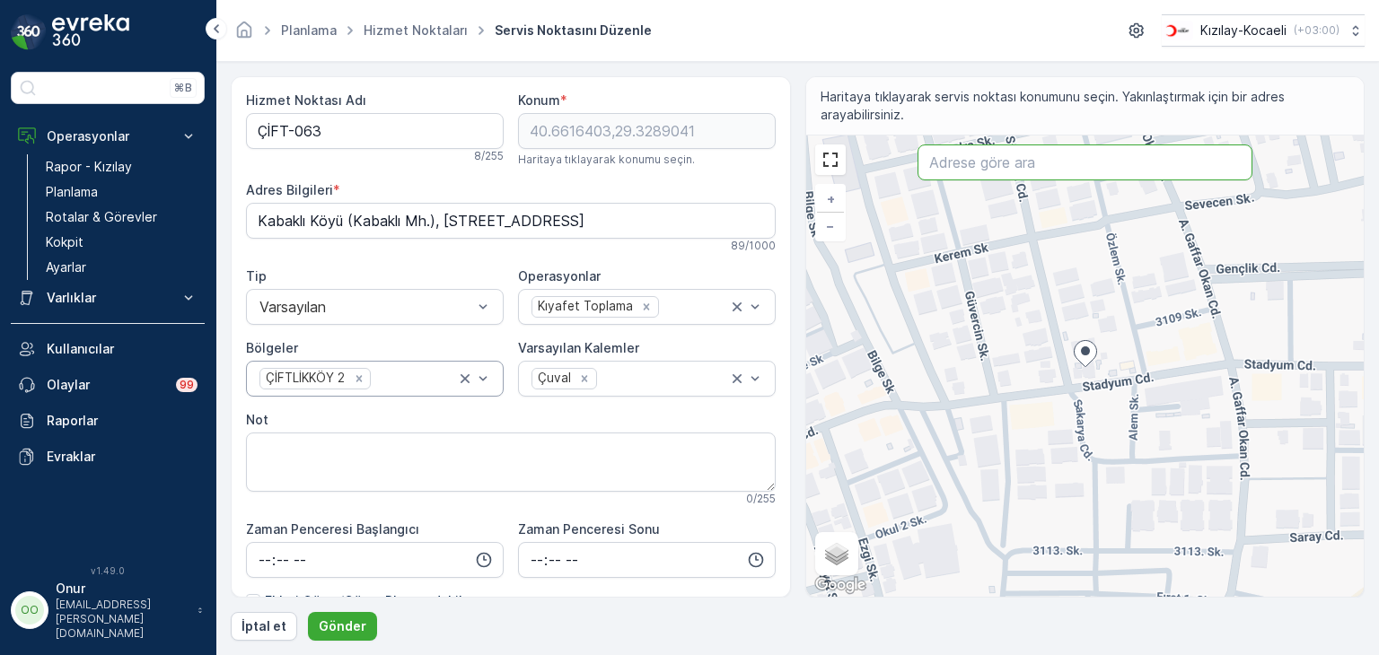
paste input "Kabaklı Köyü (Kabaklı Mh.), [STREET_ADDRESS]"
type input "Kabaklı Köyü (Kabaklı Mh.), [STREET_ADDRESS]"
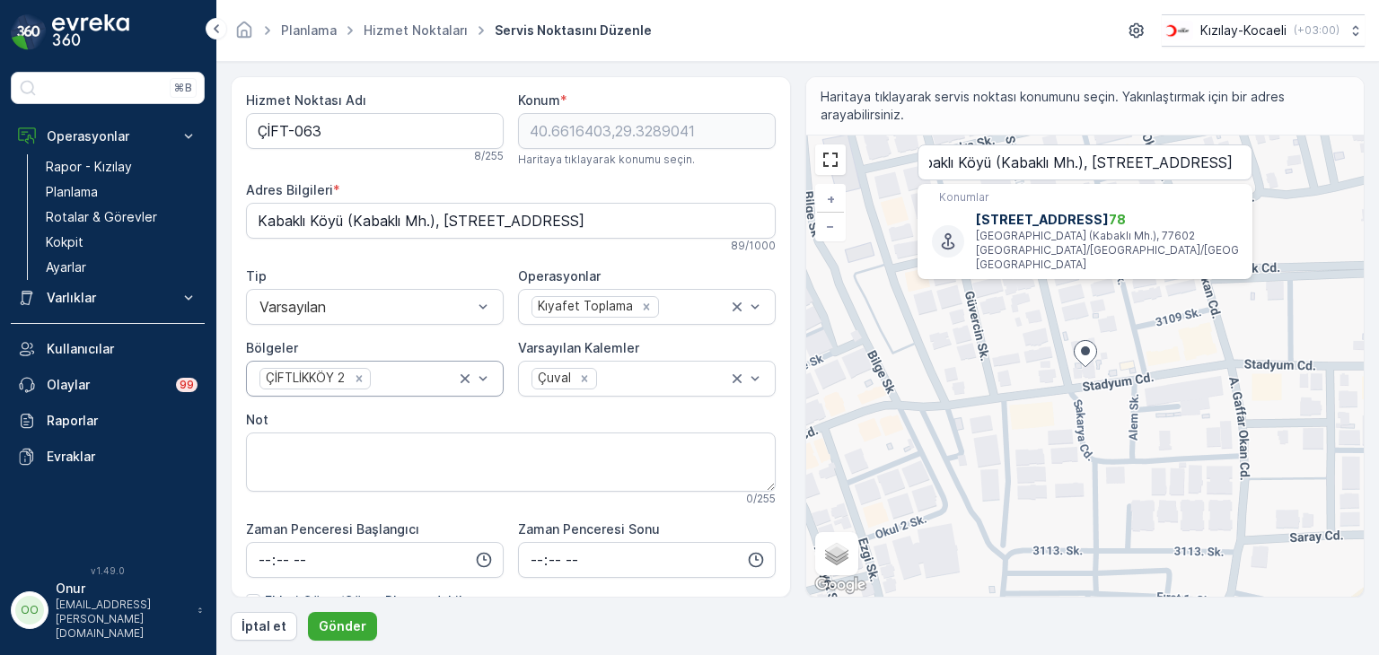
scroll to position [0, 0]
click at [940, 172] on input "Kabaklı Köyü (Kabaklı Mh.), [STREET_ADDRESS]" at bounding box center [1085, 163] width 335 height 36
paste input "[STREET_ADDRESS],"
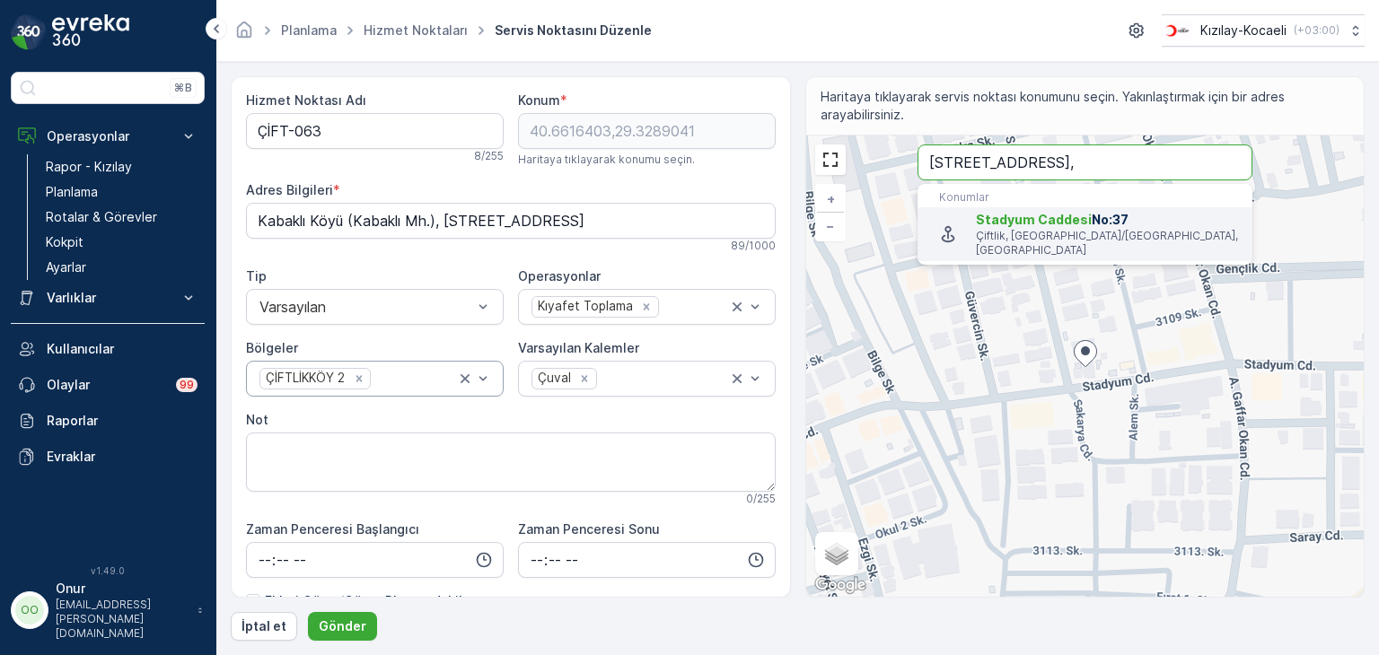
type input "[STREET_ADDRESS],"
click at [1030, 234] on p "Çiftlik, [GEOGRAPHIC_DATA]/[GEOGRAPHIC_DATA], [GEOGRAPHIC_DATA]" at bounding box center [1107, 243] width 262 height 29
type Bilgileri "Çiftlik, Stadyum Cd. No:37, 77600 [GEOGRAPHIC_DATA]/[GEOGRAPHIC_DATA], [GEOGRAP…"
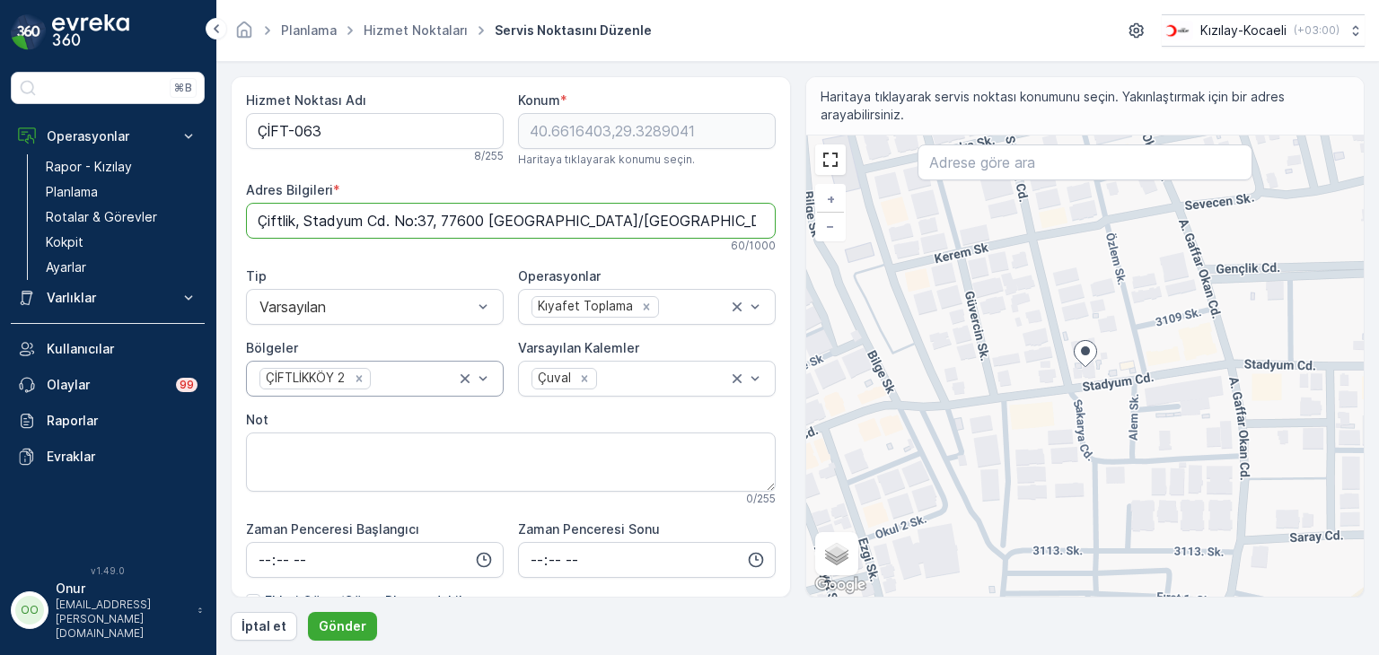
drag, startPoint x: 684, startPoint y: 224, endPoint x: 245, endPoint y: 210, distance: 439.3
click at [246, 210] on Bilgileri "Çiftlik, Stadyum Cd. No:37, 77600 [GEOGRAPHIC_DATA]/[GEOGRAPHIC_DATA], [GEOGRAP…" at bounding box center [511, 221] width 530 height 36
click at [349, 629] on p "Gönder" at bounding box center [343, 627] width 48 height 18
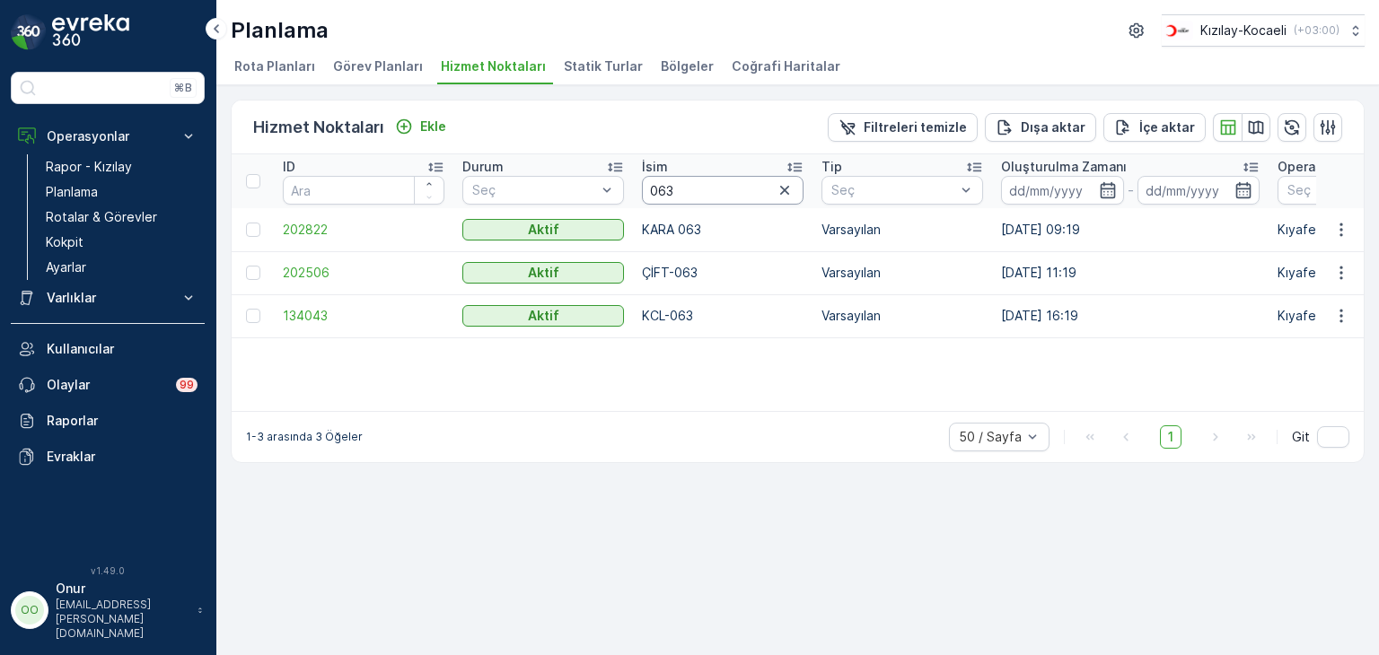
click at [705, 185] on input "063" at bounding box center [723, 190] width 162 height 29
type input "061"
click at [1345, 279] on icon "button" at bounding box center [1341, 273] width 18 height 18
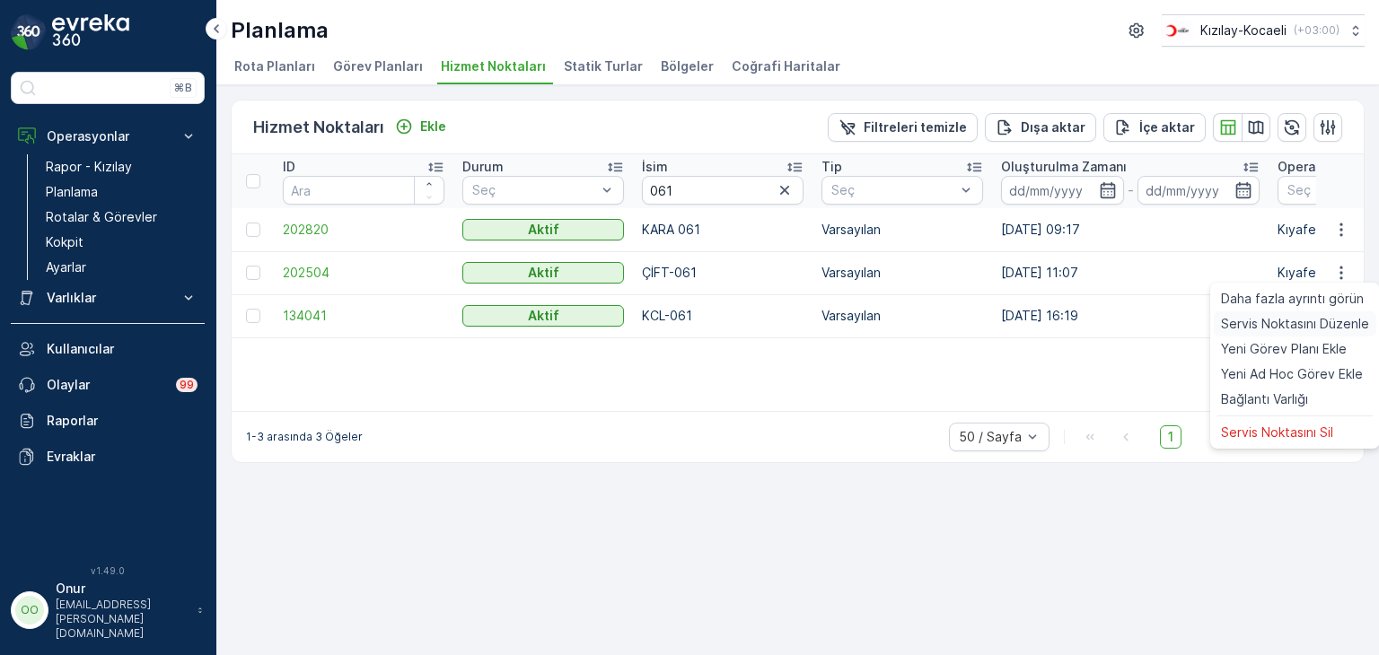
click at [1318, 320] on span "Servis Noktasını Düzenle" at bounding box center [1295, 324] width 148 height 18
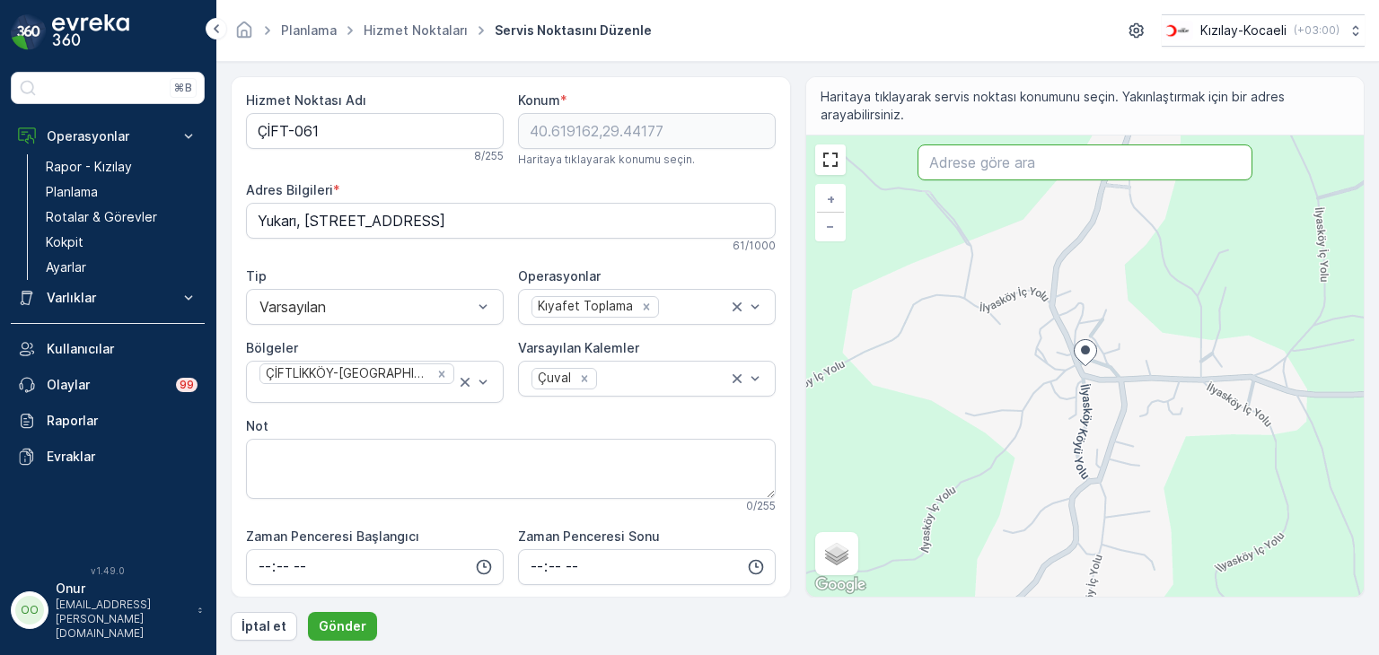
click at [1063, 154] on input "text" at bounding box center [1085, 163] width 335 height 36
click at [1061, 160] on input "text" at bounding box center [1085, 163] width 335 height 36
paste input "Ç"
type input "ÇİFLİKKÖY MAH"
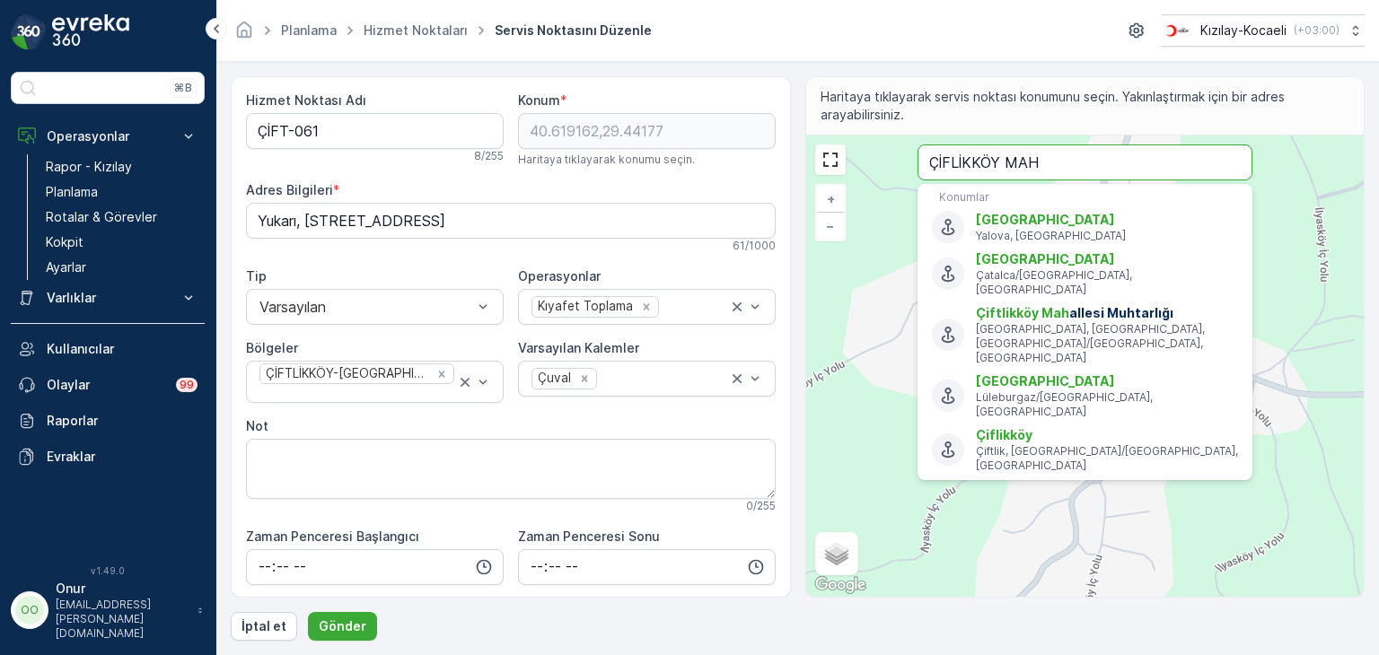
click at [1117, 172] on input "ÇİFLİKKÖY MAH" at bounding box center [1085, 163] width 335 height 36
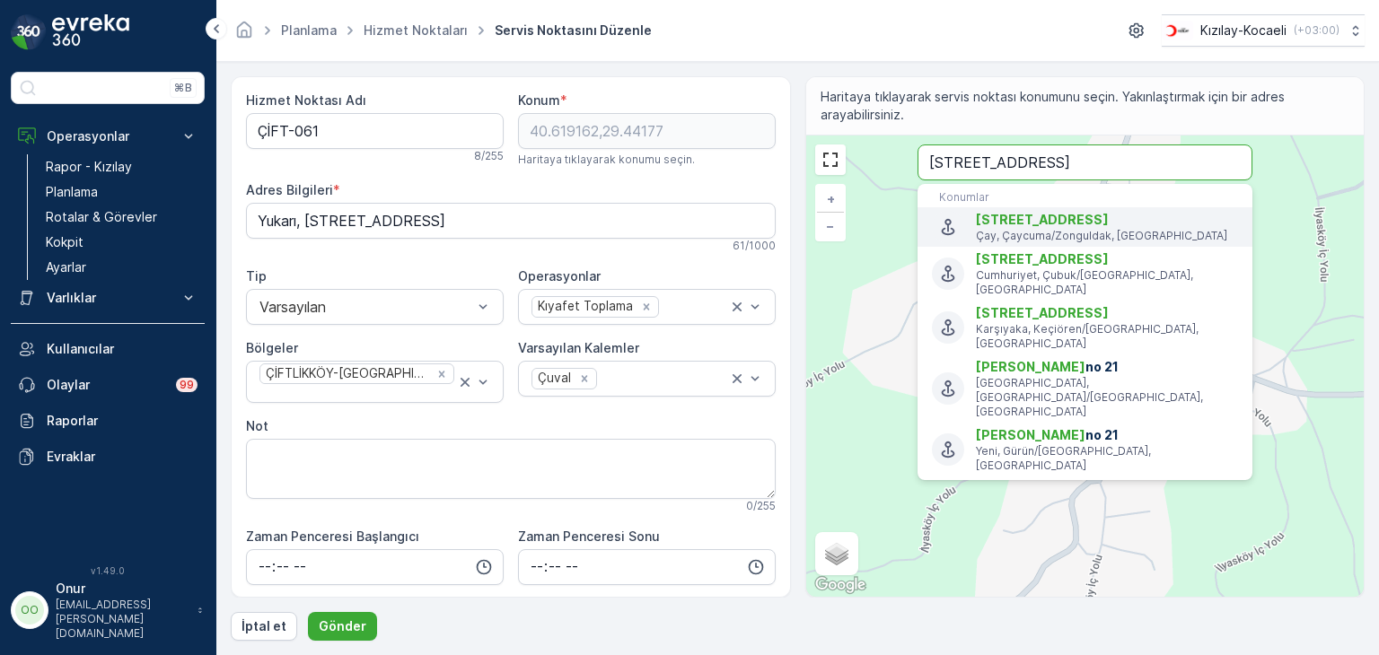
type input "[STREET_ADDRESS]"
click at [1093, 222] on span "[STREET_ADDRESS]" at bounding box center [1107, 220] width 262 height 18
type input "41.419104,32.0754522"
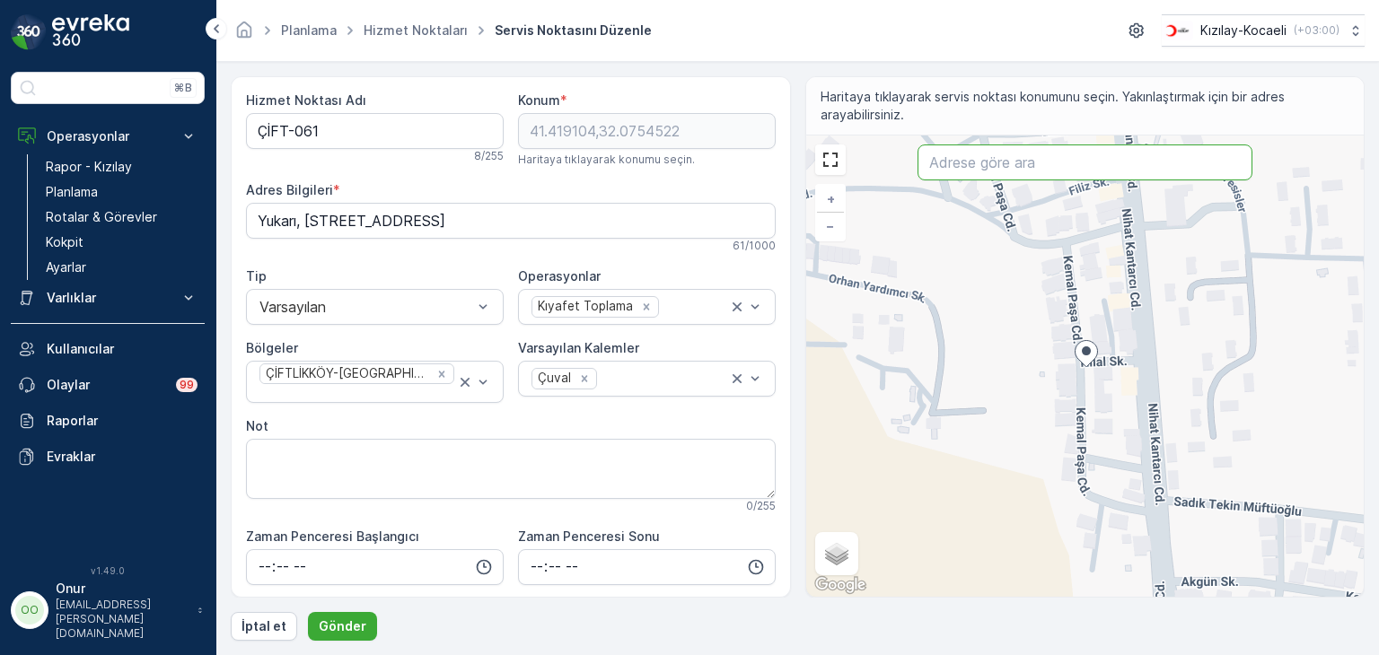
paste input "Ç"
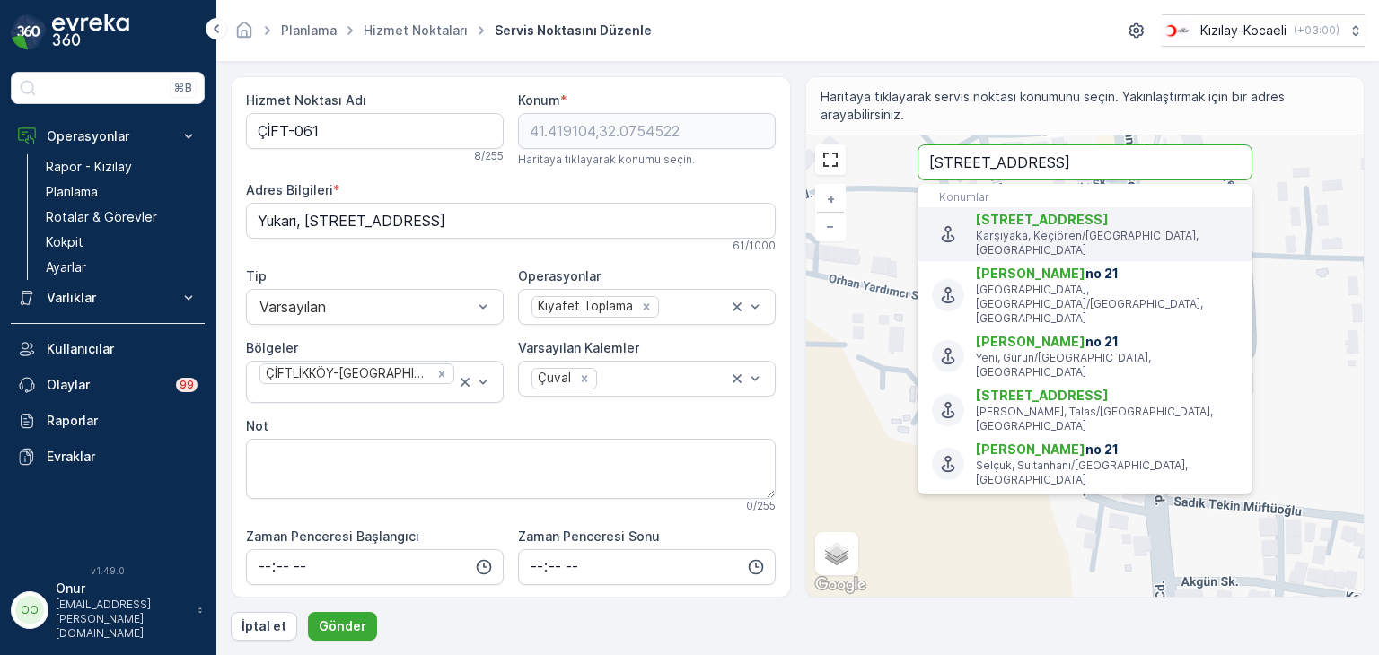
type input "[STREET_ADDRESS]"
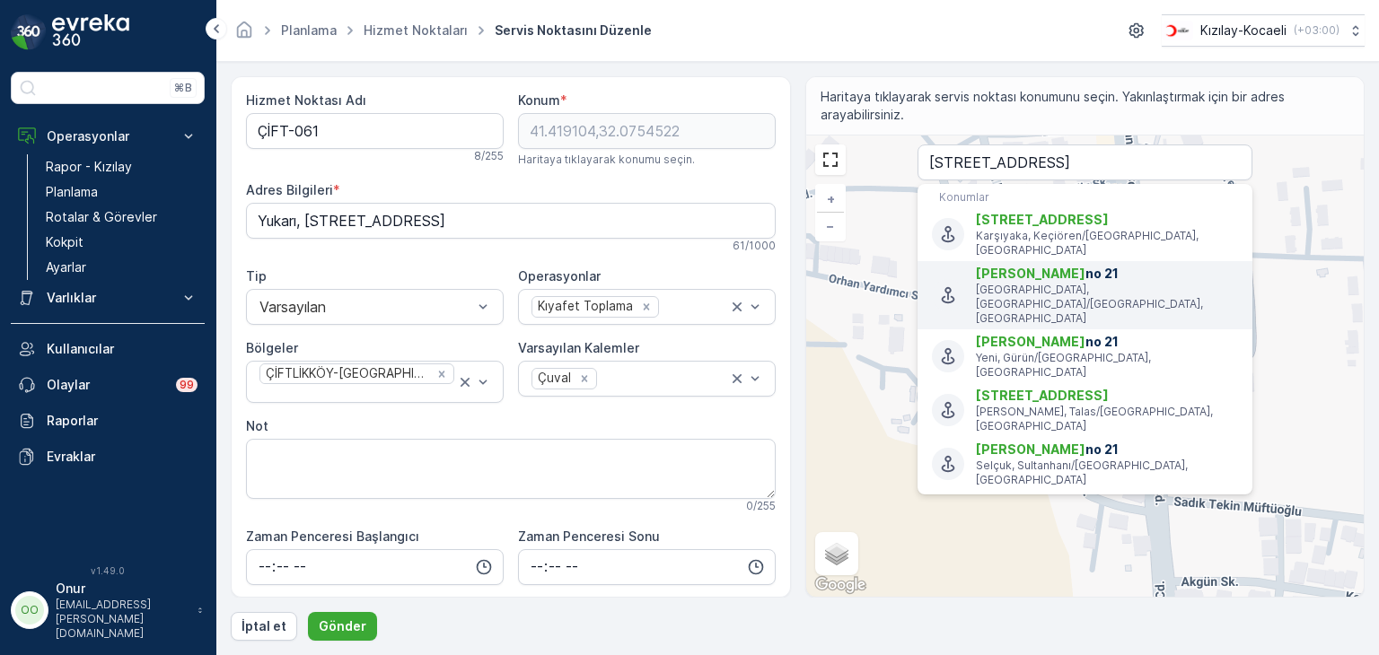
type input "39.7458902,37.02369059999999"
type Bilgileri "Pulur, 29-[PERSON_NAME]. No:21, 58070 [GEOGRAPHIC_DATA]/[GEOGRAPHIC_DATA], [GEO…"
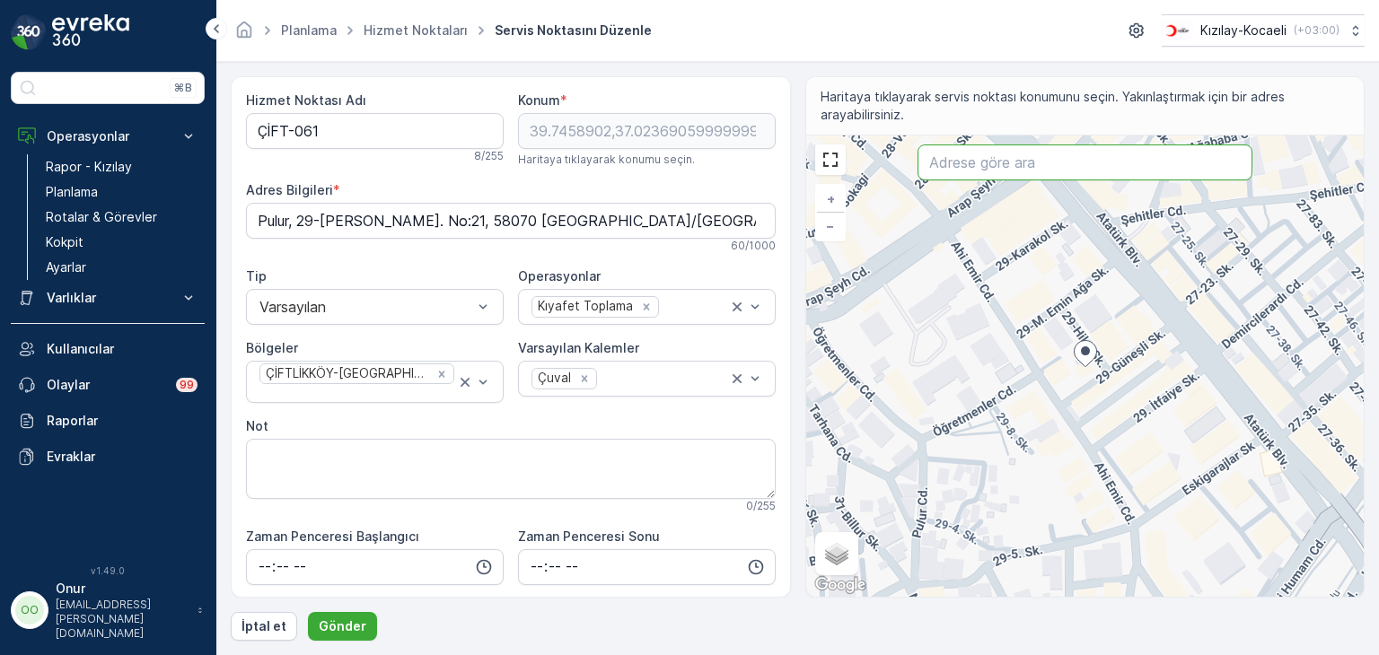
paste input "Çiftlik Mh., Hilal Sk No:21"
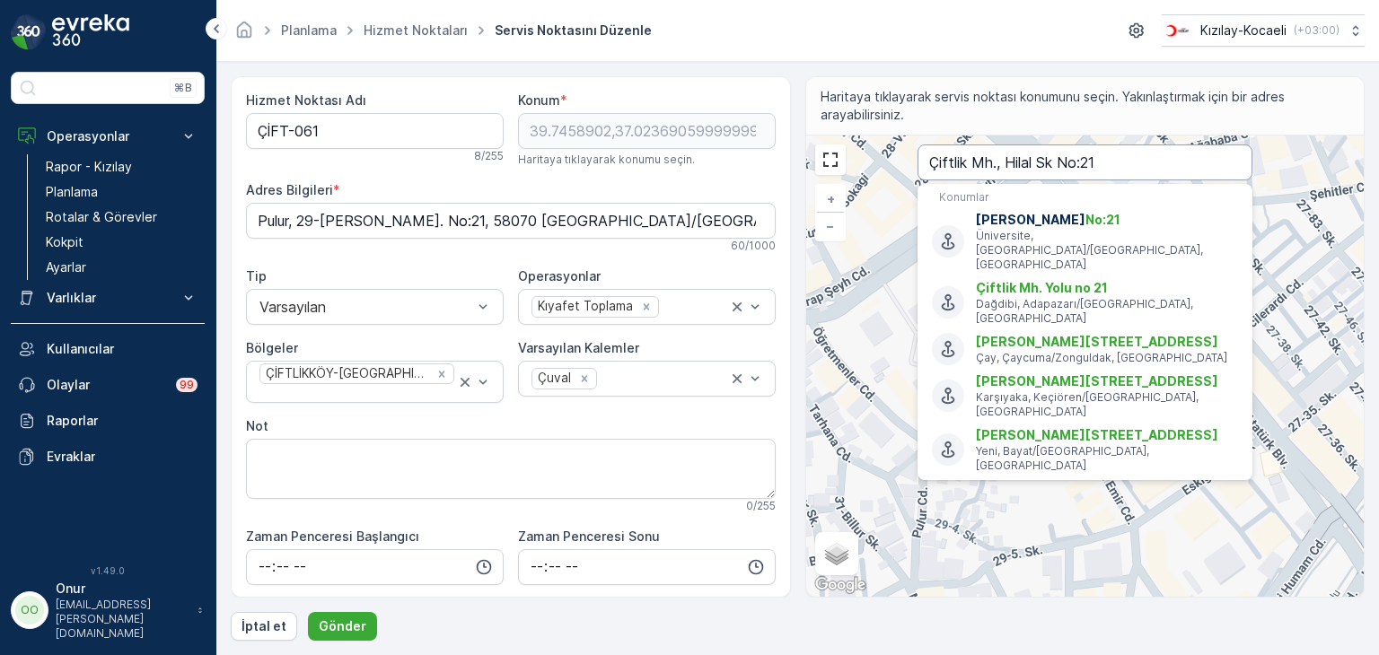
click at [1110, 152] on input "Çiftlik Mh., Hilal Sk No:21" at bounding box center [1085, 163] width 335 height 36
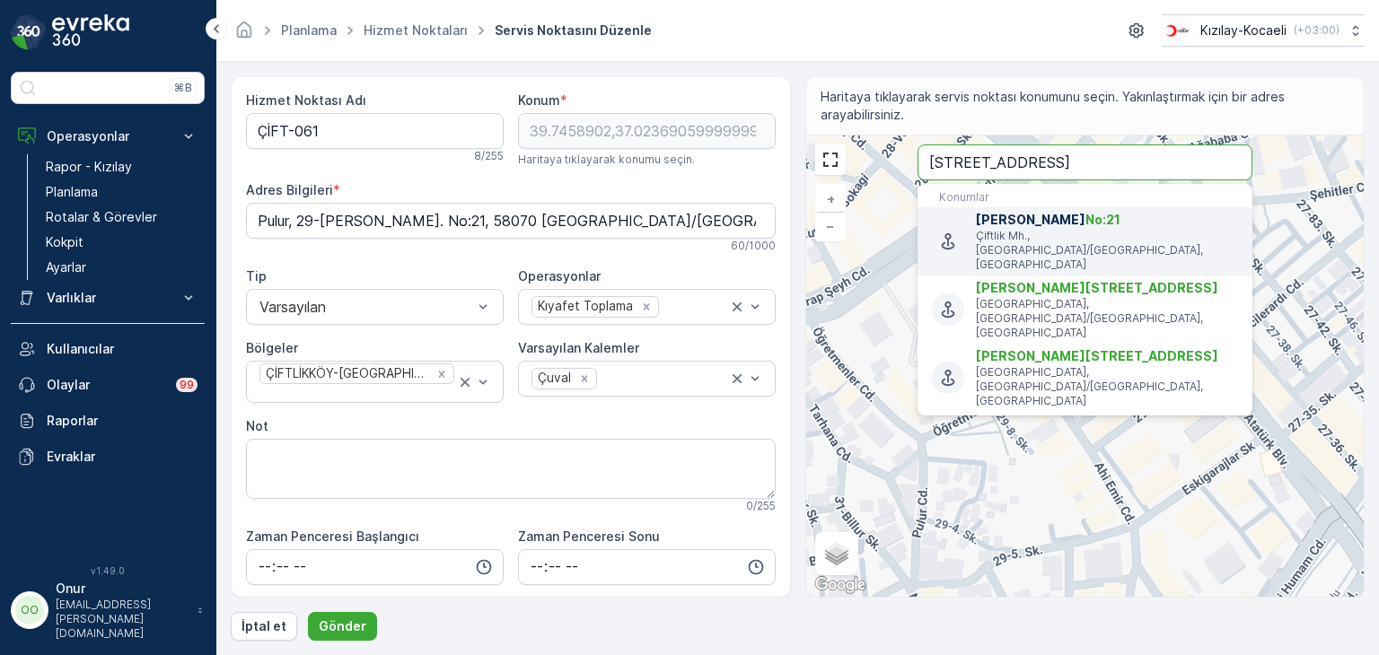
type input "[STREET_ADDRESS]"
click at [1131, 223] on span "Hilal Sk No:21" at bounding box center [1107, 220] width 262 height 18
type input "40.661056,29.329605"
type Bilgileri "Çiftlik Mh., [STREET_ADDRESS]"
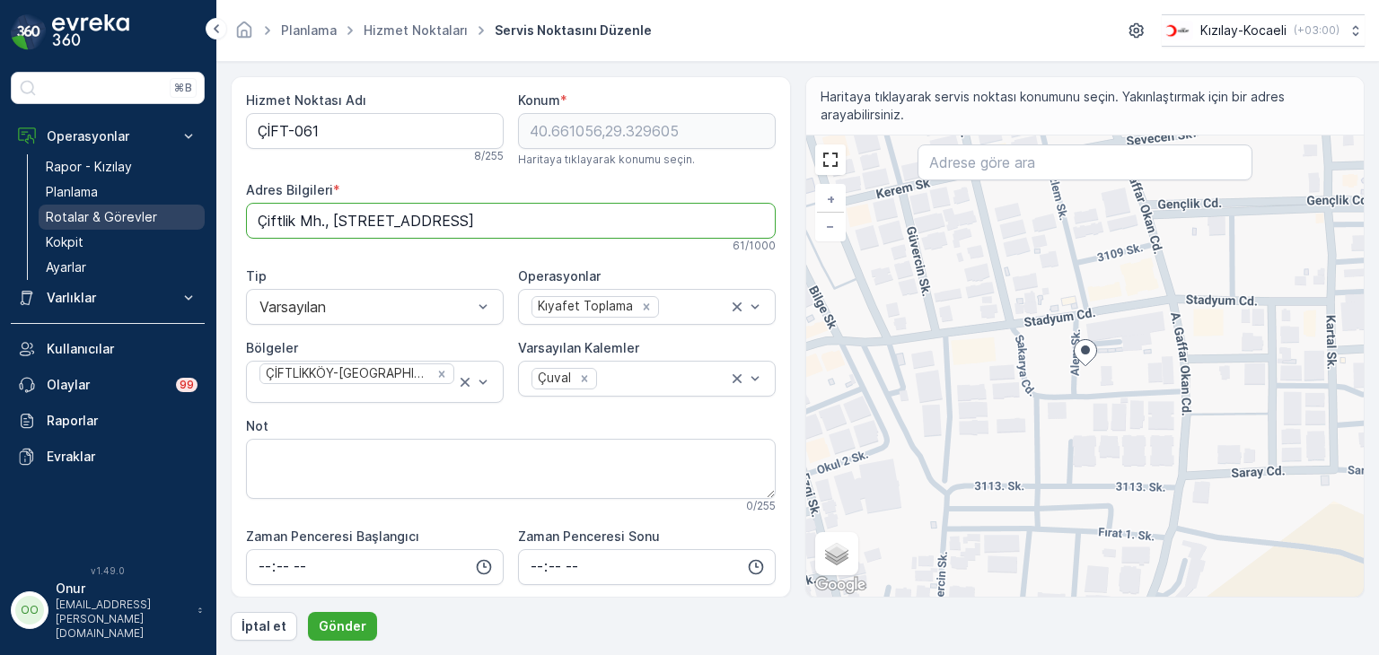
drag, startPoint x: 659, startPoint y: 222, endPoint x: 95, endPoint y: 209, distance: 564.0
click at [95, 209] on div "⌘B Operasyonlar Rapor - Kızılay Planlama Rotalar & Görevler Kokpit Ayarlar Varl…" at bounding box center [689, 327] width 1379 height 655
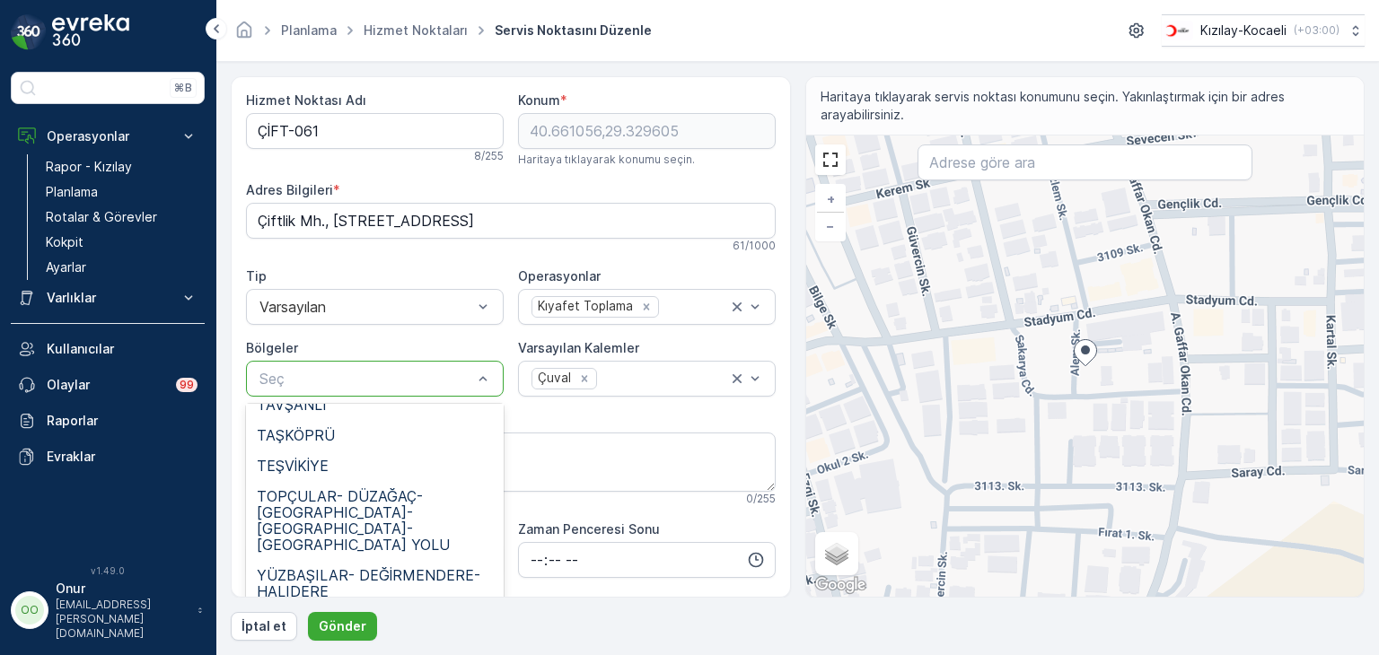
scroll to position [789, 0]
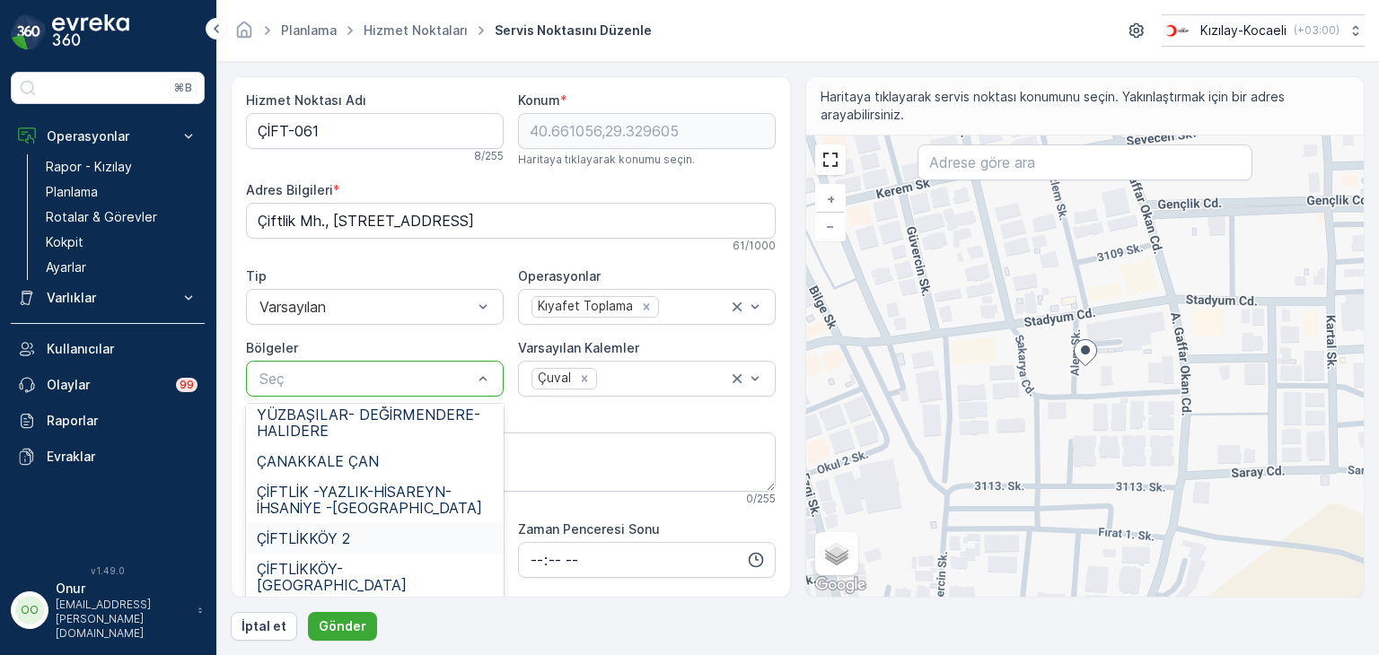
click at [385, 531] on div "ÇİFTLİKKÖY 2" at bounding box center [375, 539] width 236 height 16
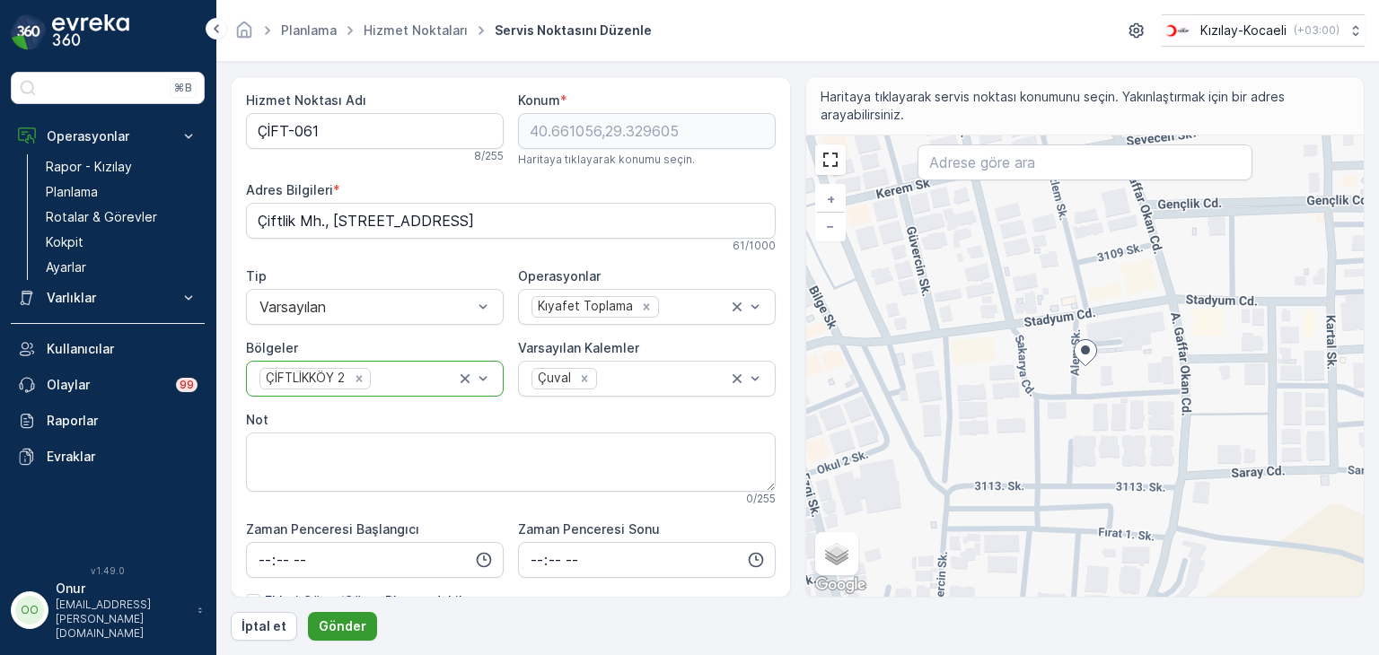
click at [348, 629] on p "Gönder" at bounding box center [343, 627] width 48 height 18
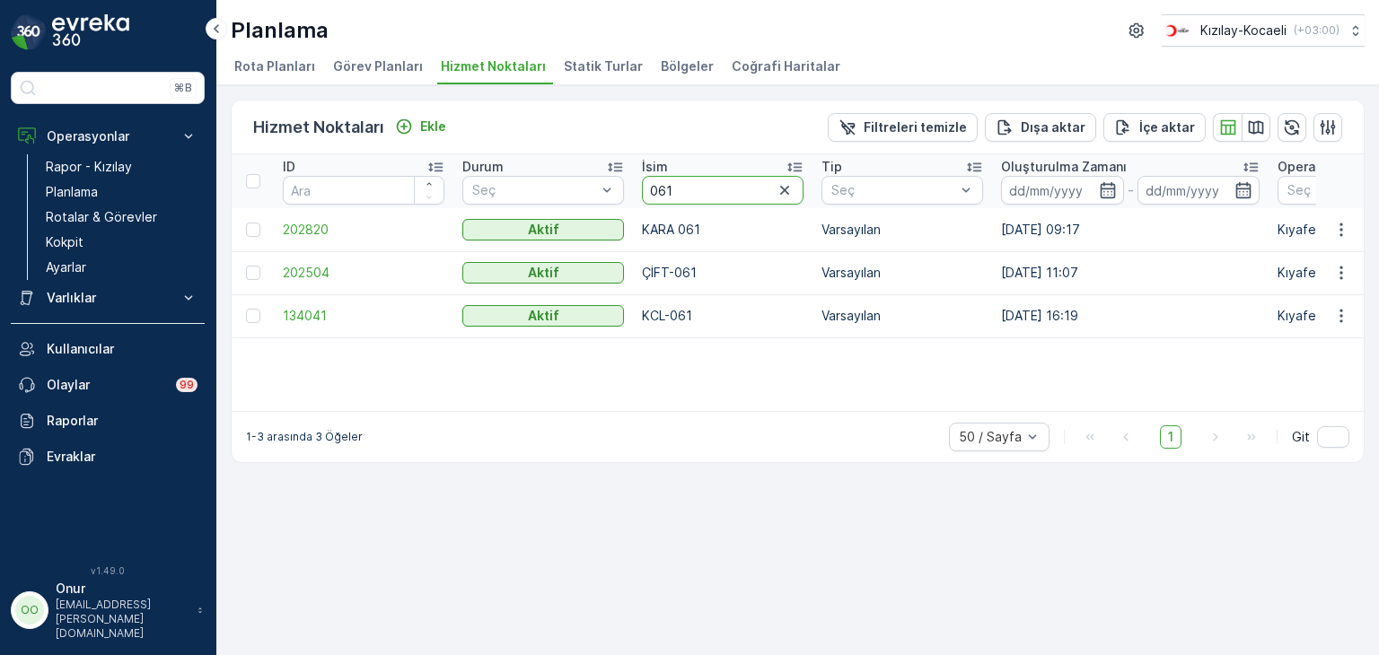
drag, startPoint x: 692, startPoint y: 191, endPoint x: 644, endPoint y: 191, distance: 48.5
click at [644, 191] on input "061" at bounding box center [723, 190] width 162 height 29
